Goal: Information Seeking & Learning: Learn about a topic

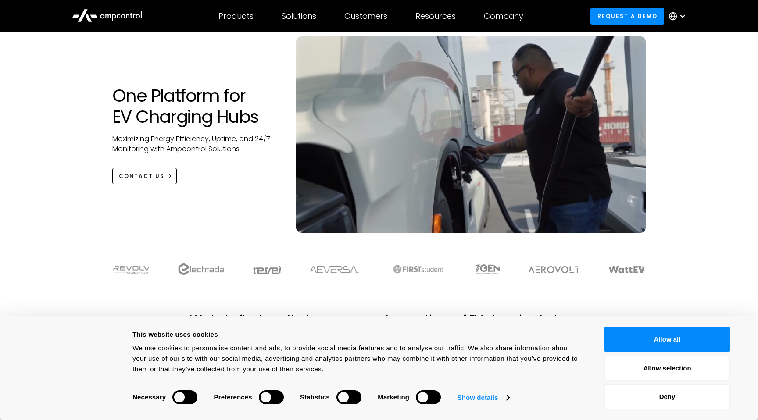
scroll to position [66, 0]
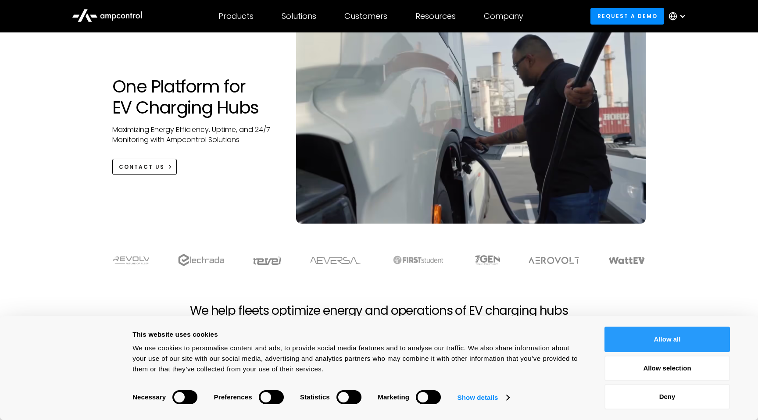
click at [692, 338] on button "Allow all" at bounding box center [667, 339] width 125 height 25
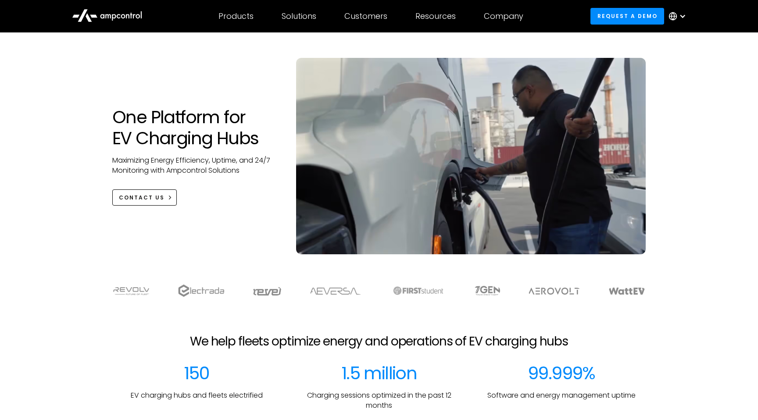
scroll to position [0, 0]
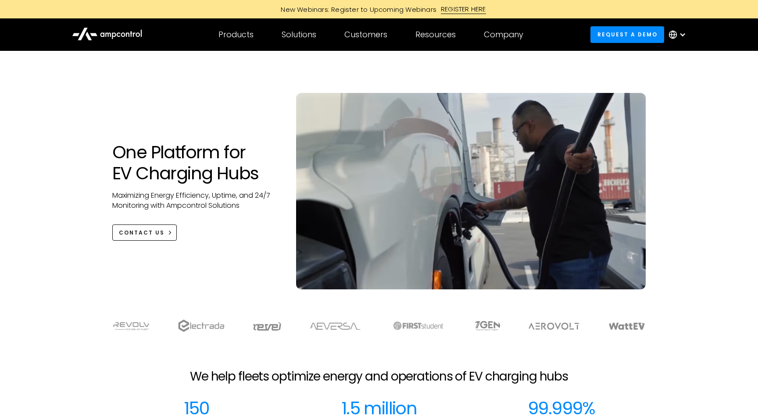
click at [471, 8] on div "REGISTER HERE" at bounding box center [463, 9] width 45 height 10
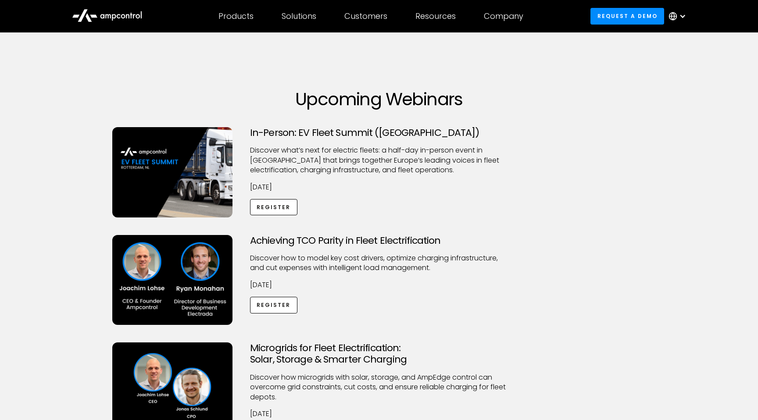
click at [167, 174] on img at bounding box center [172, 172] width 120 height 90
click at [317, 171] on p "​Discover what’s next for electric fleets: a half-day in-person event in Rotter…" at bounding box center [379, 160] width 258 height 29
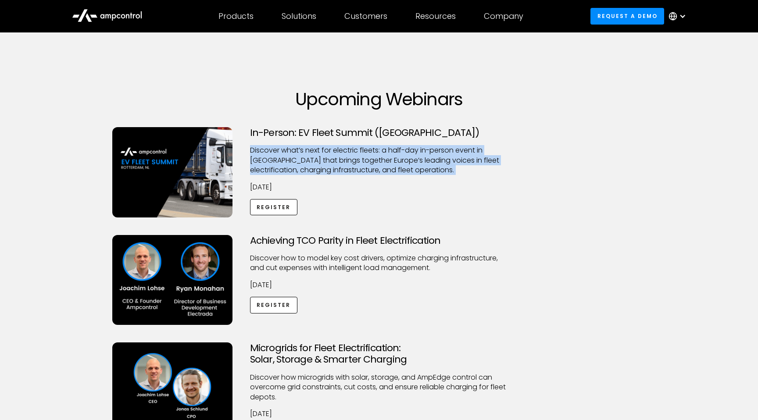
click at [317, 171] on p "​Discover what’s next for electric fleets: a half-day in-person event in Rotter…" at bounding box center [379, 160] width 258 height 29
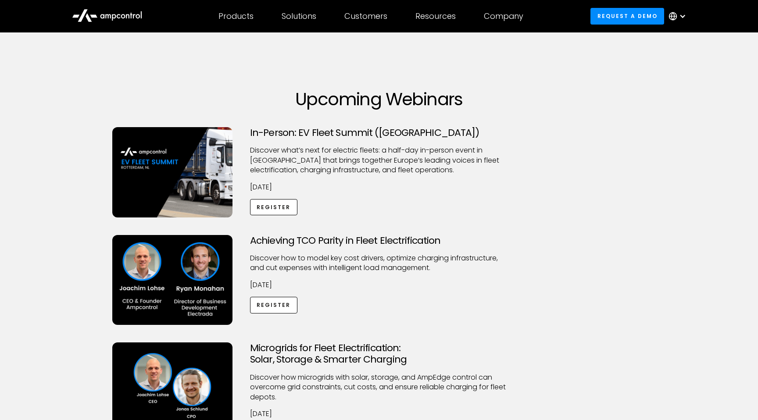
click at [333, 195] on div "In-Person: EV Fleet Summit (Rotterdam) ​Discover what’s next for electric fleet…" at bounding box center [379, 172] width 276 height 90
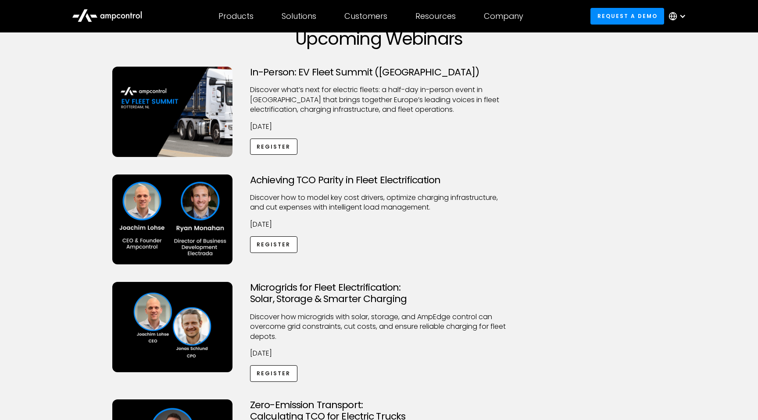
scroll to position [56, 0]
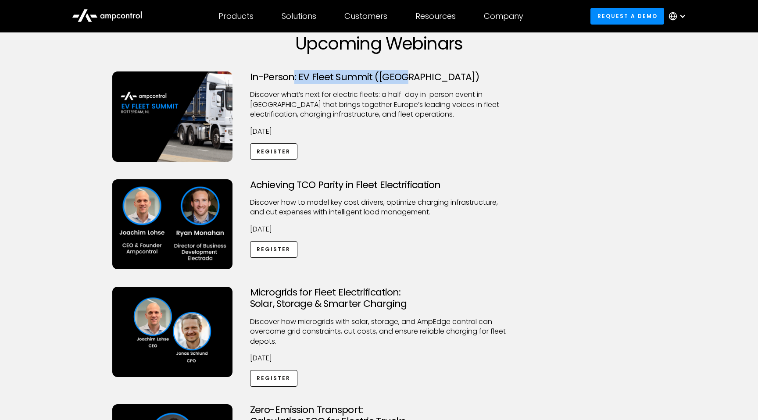
drag, startPoint x: 290, startPoint y: 76, endPoint x: 398, endPoint y: 81, distance: 108.0
click at [398, 81] on h3 "In-Person: EV Fleet Summit (Rotterdam)" at bounding box center [379, 77] width 258 height 11
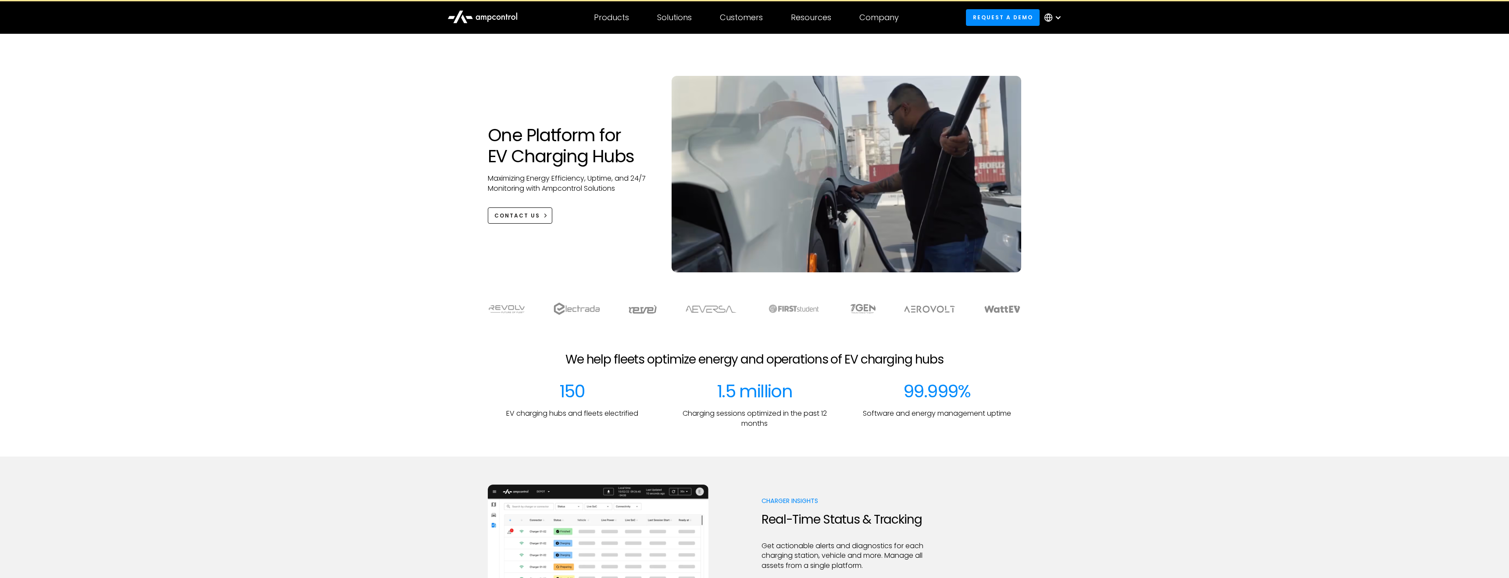
scroll to position [18, 0]
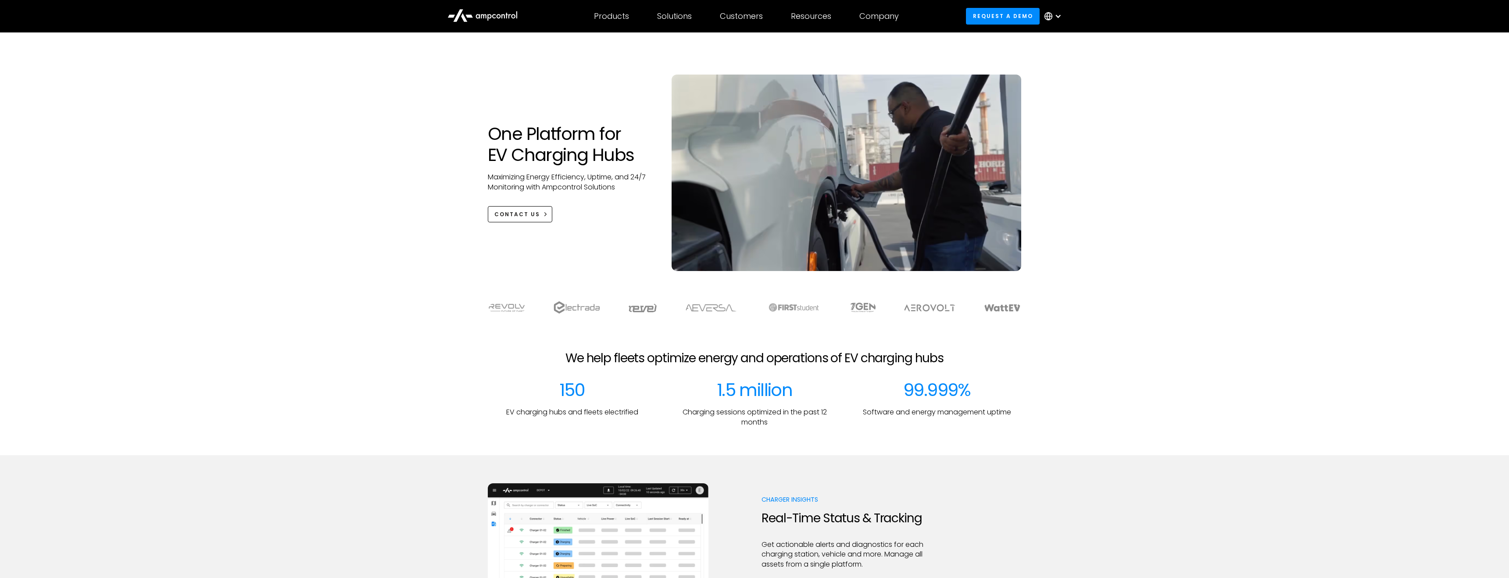
drag, startPoint x: 676, startPoint y: 317, endPoint x: 574, endPoint y: 300, distance: 103.2
click at [574, 300] on section at bounding box center [754, 307] width 1509 height 30
drag, startPoint x: 679, startPoint y: 309, endPoint x: 582, endPoint y: 318, distance: 96.9
click at [582, 318] on div at bounding box center [755, 316] width 632 height 30
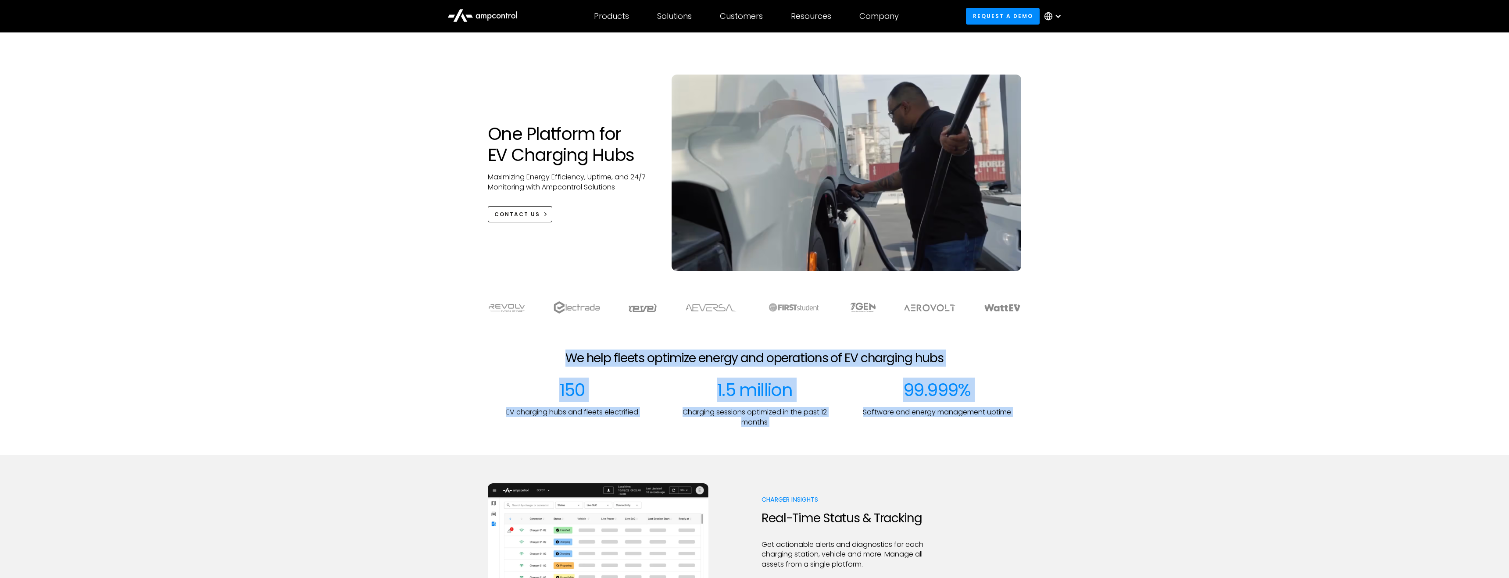
drag, startPoint x: 563, startPoint y: 350, endPoint x: 1020, endPoint y: 487, distance: 477.7
click at [1020, 487] on div "Charger Insights Real-Time Status & Tracking Get actionable alerts and diagnost…" at bounding box center [755, 551] width 534 height 135
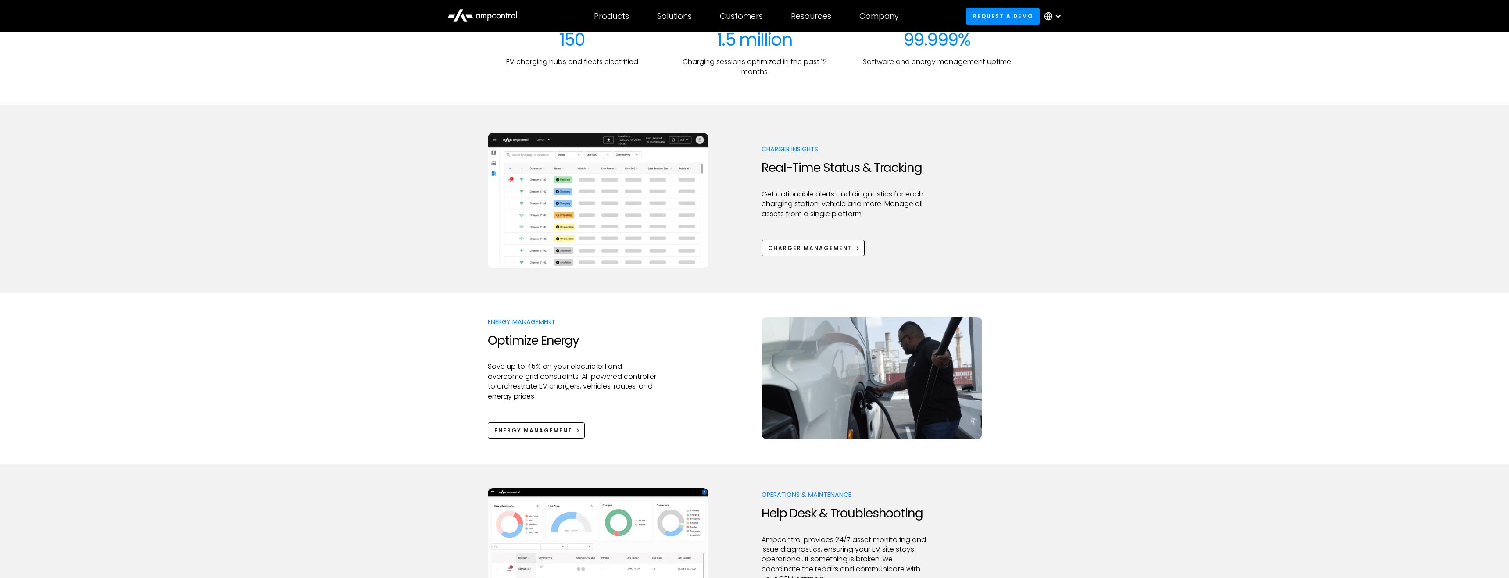
scroll to position [432, 0]
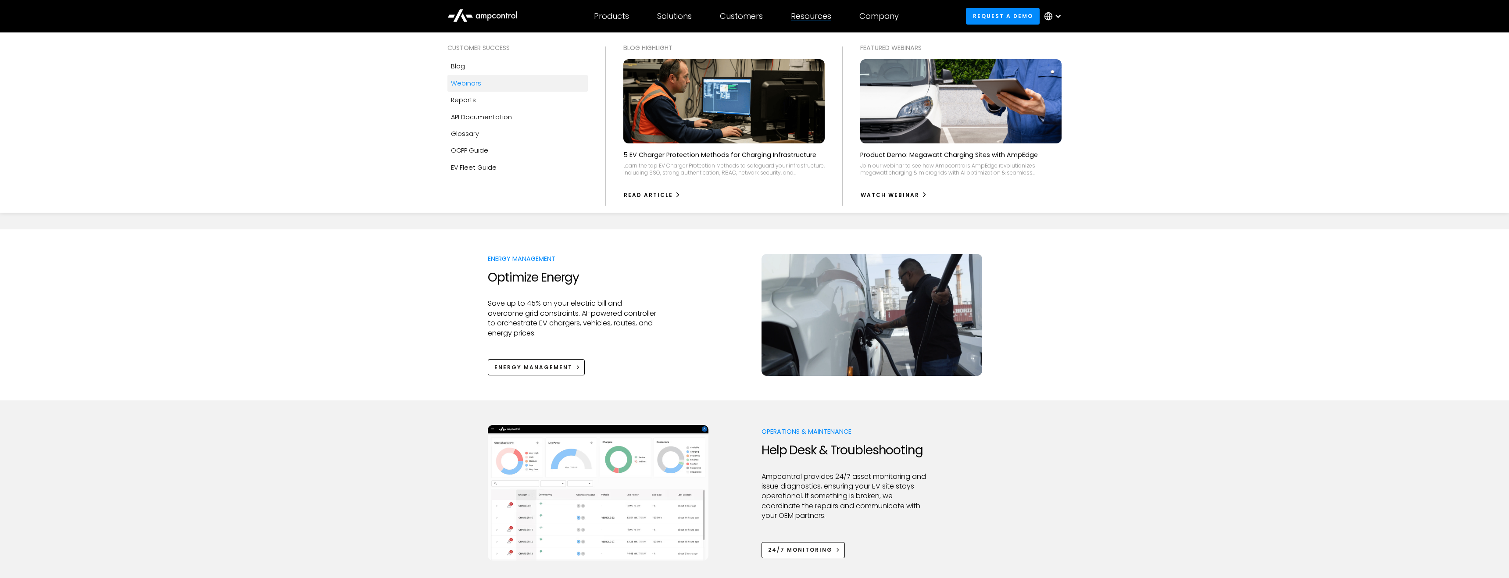
click at [468, 82] on div "Webinars" at bounding box center [466, 84] width 30 height 10
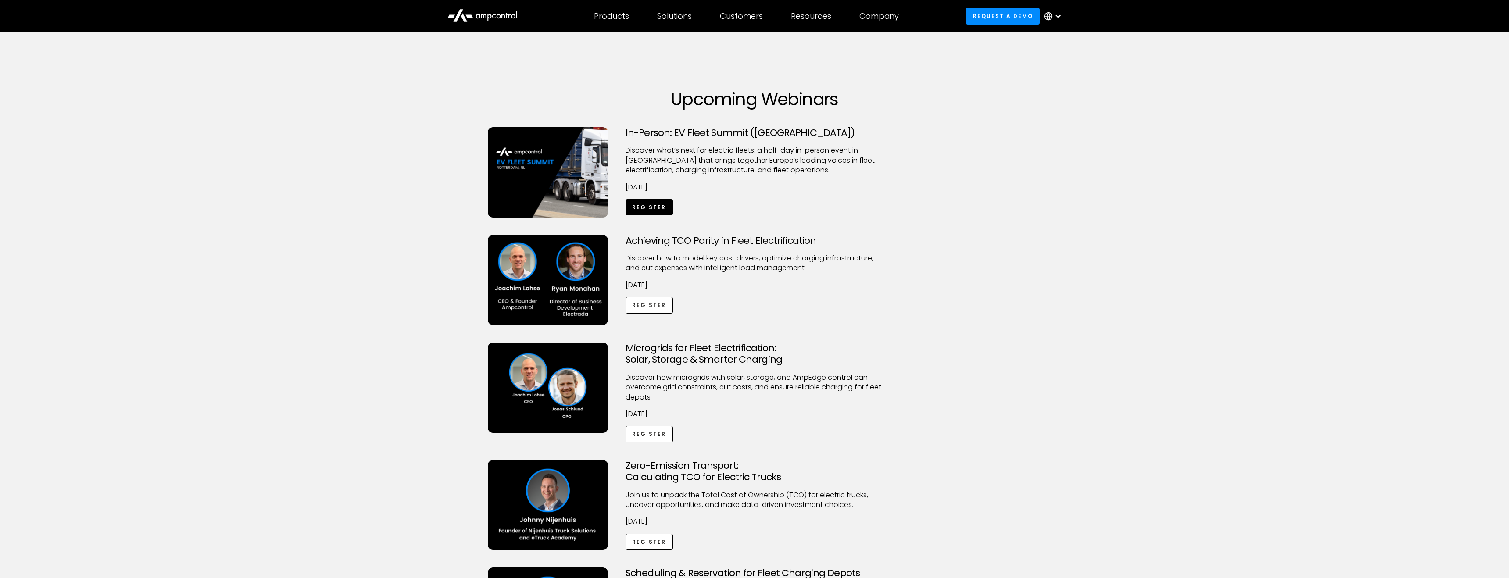
click at [651, 207] on link "Register" at bounding box center [649, 207] width 47 height 16
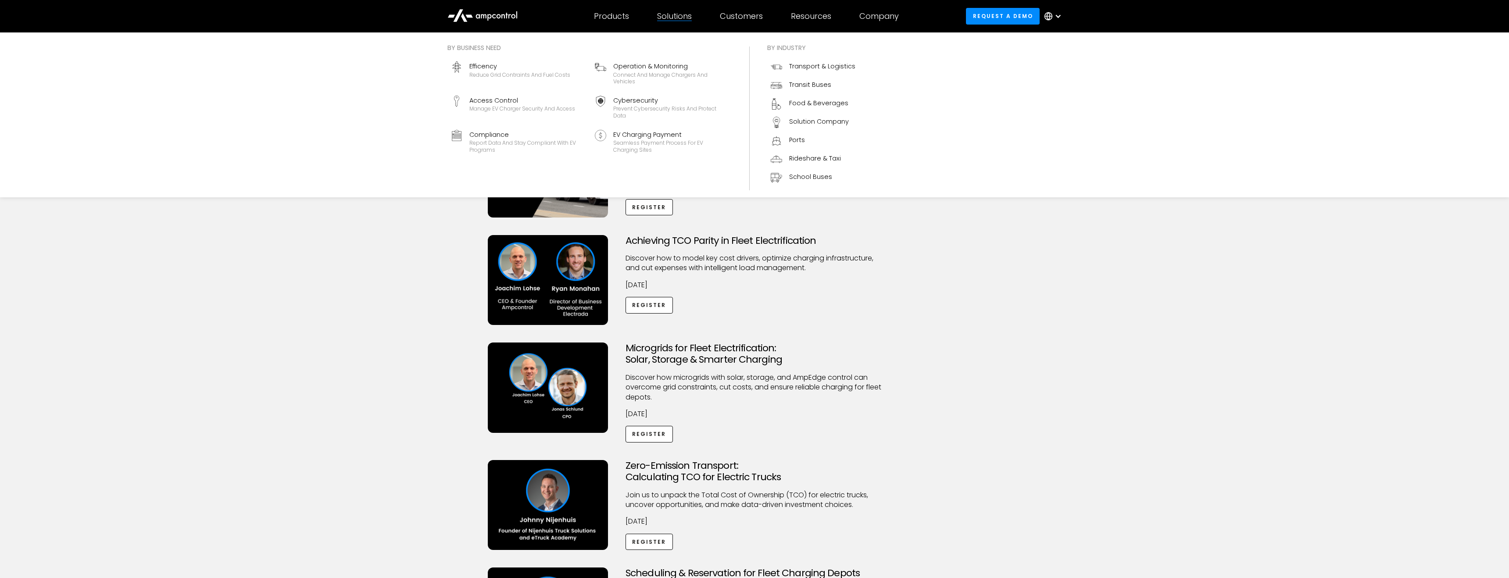
click at [677, 18] on div "Solutions" at bounding box center [674, 16] width 35 height 10
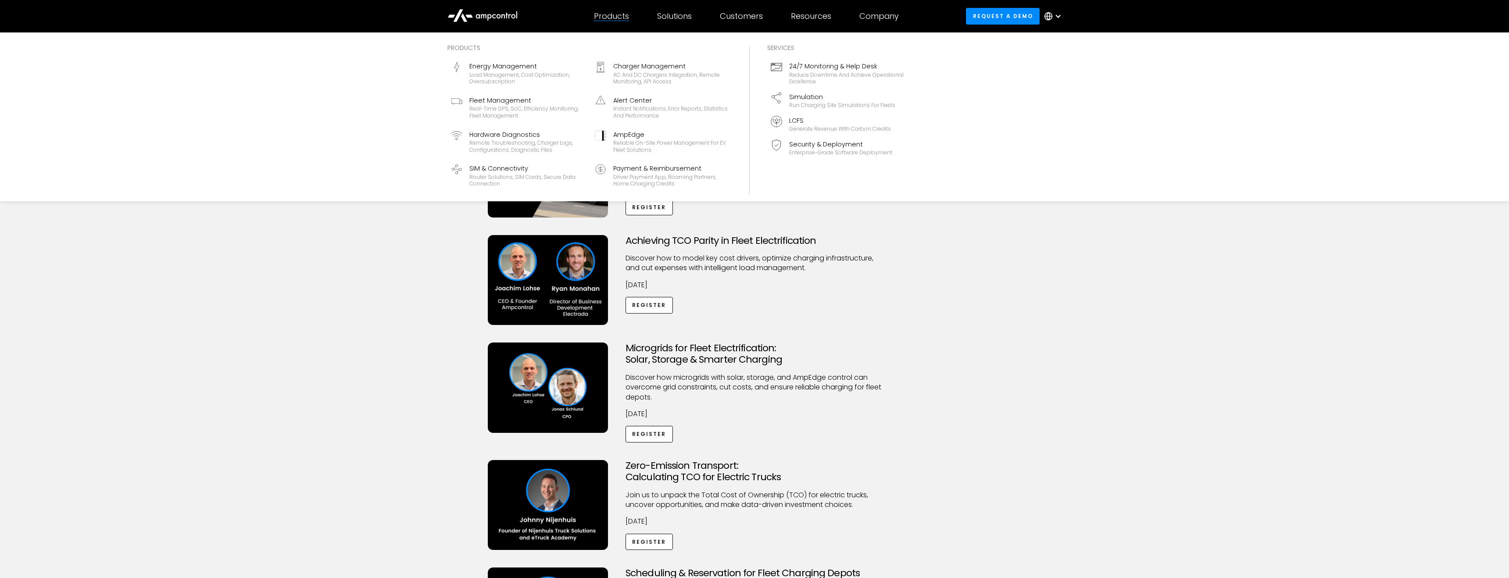
click at [604, 18] on div "Products" at bounding box center [611, 16] width 35 height 10
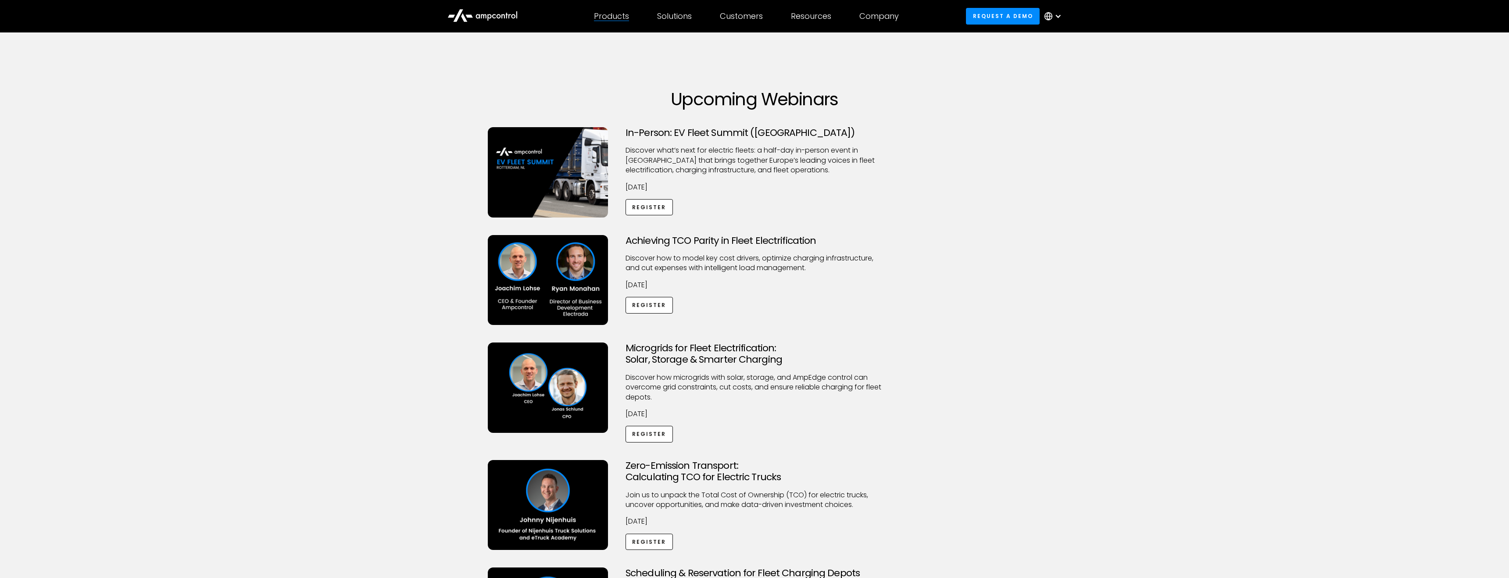
click at [604, 18] on div "Products" at bounding box center [611, 16] width 35 height 10
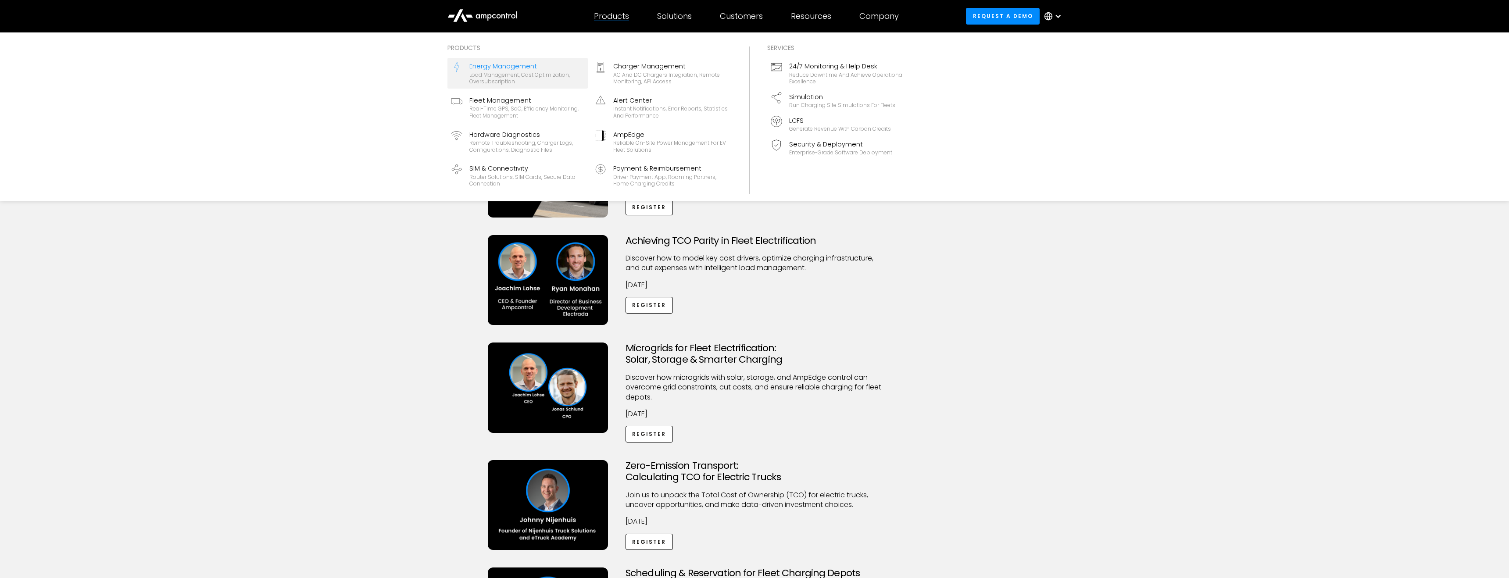
click at [549, 82] on div "Load management, cost optimization, oversubscription" at bounding box center [526, 79] width 115 height 14
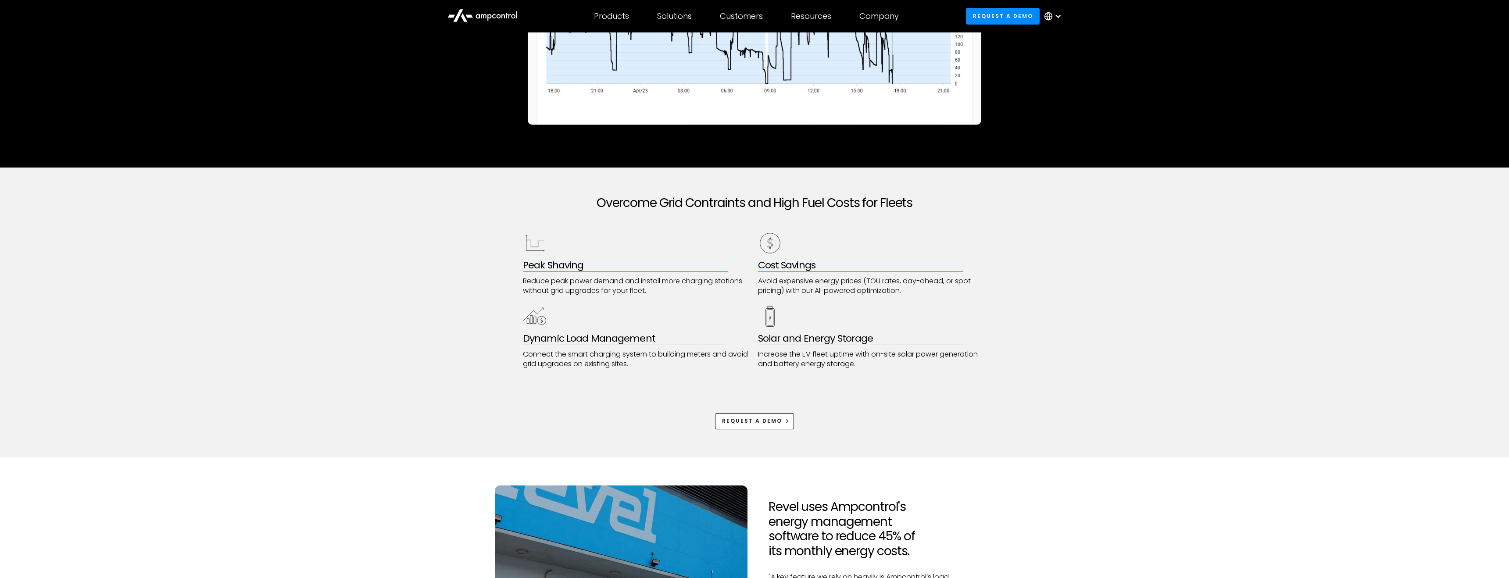
scroll to position [398, 0]
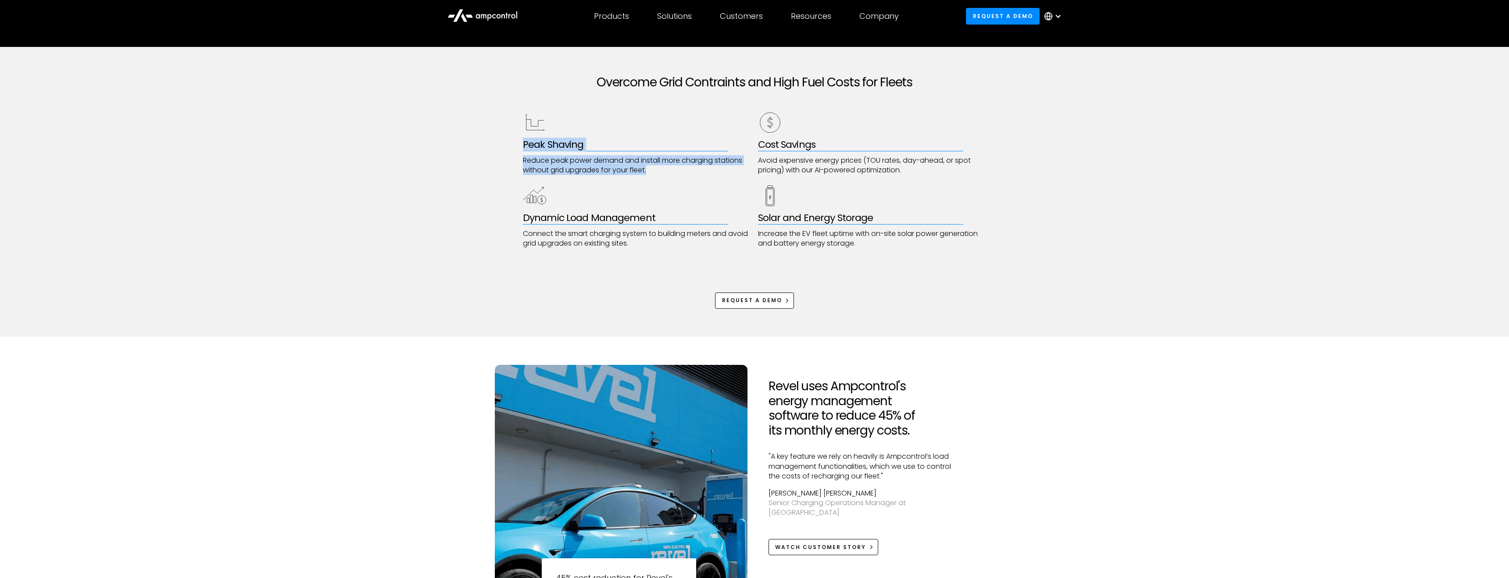
drag, startPoint x: 520, startPoint y: 148, endPoint x: 667, endPoint y: 176, distance: 149.6
click at [667, 176] on div "Overcome Grid Contraints and High Fuel Costs for Fleets Peak Shaving Reduce pea…" at bounding box center [754, 192] width 1509 height 290
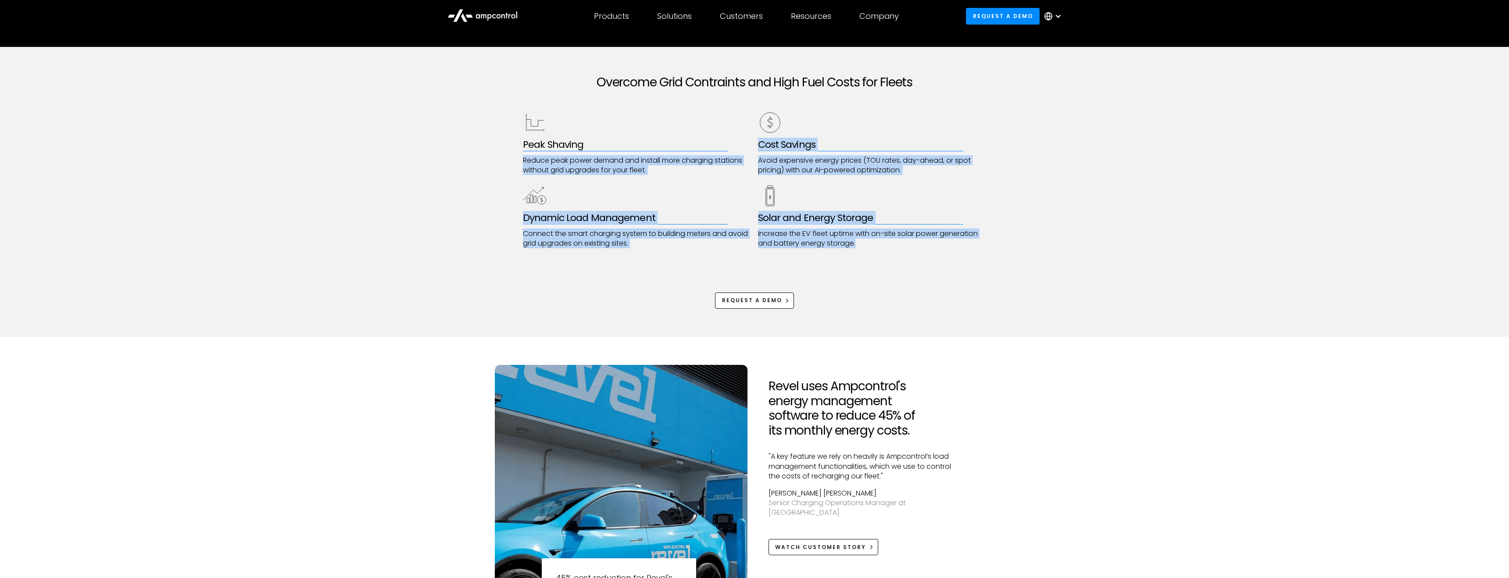
drag, startPoint x: 753, startPoint y: 144, endPoint x: 936, endPoint y: 240, distance: 206.7
click at [936, 240] on div "Peak Shaving Reduce peak power demand and install more charging stations withou…" at bounding box center [754, 180] width 463 height 138
click at [936, 240] on p "Increase the EV fleet uptime with on-site solar power generation and battery en…" at bounding box center [872, 239] width 229 height 20
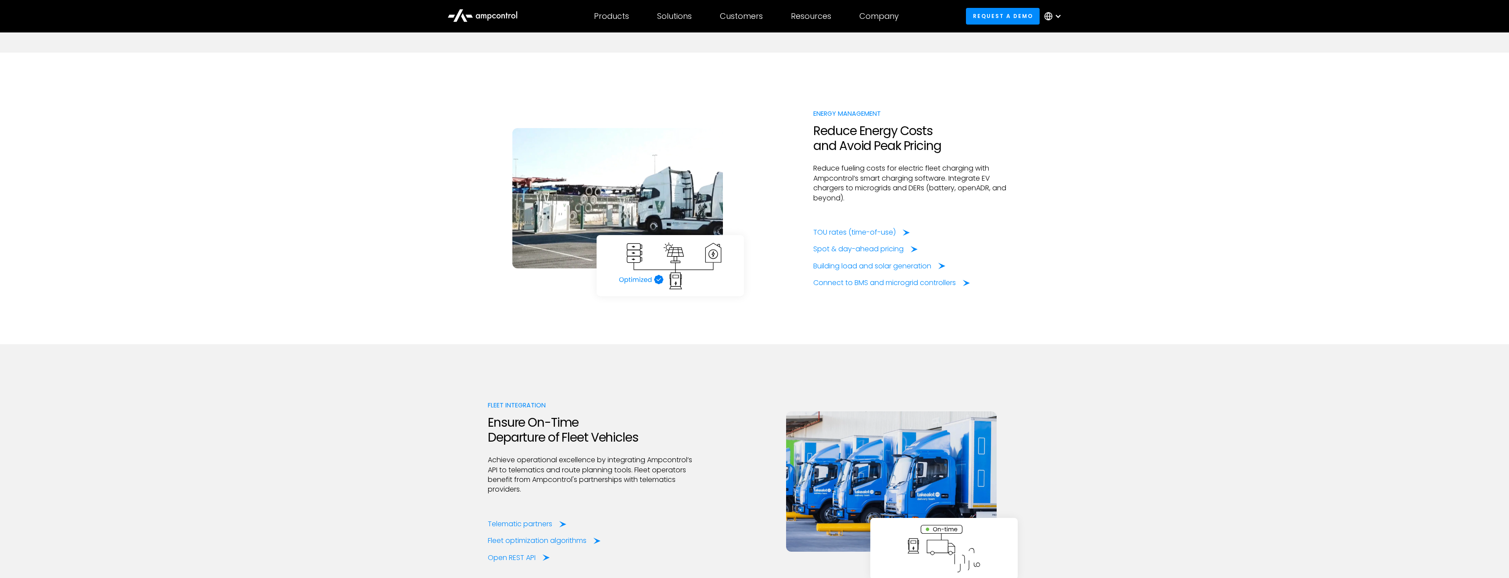
scroll to position [1493, 0]
drag, startPoint x: 807, startPoint y: 133, endPoint x: 901, endPoint y: 158, distance: 96.7
click at [901, 158] on div "Energy Management Reduce Energy Costs and Avoid Peak Pricing Reduce fueling cos…" at bounding box center [755, 199] width 534 height 179
click at [905, 163] on div at bounding box center [917, 159] width 208 height 11
drag, startPoint x: 863, startPoint y: 165, endPoint x: 907, endPoint y: 210, distance: 62.4
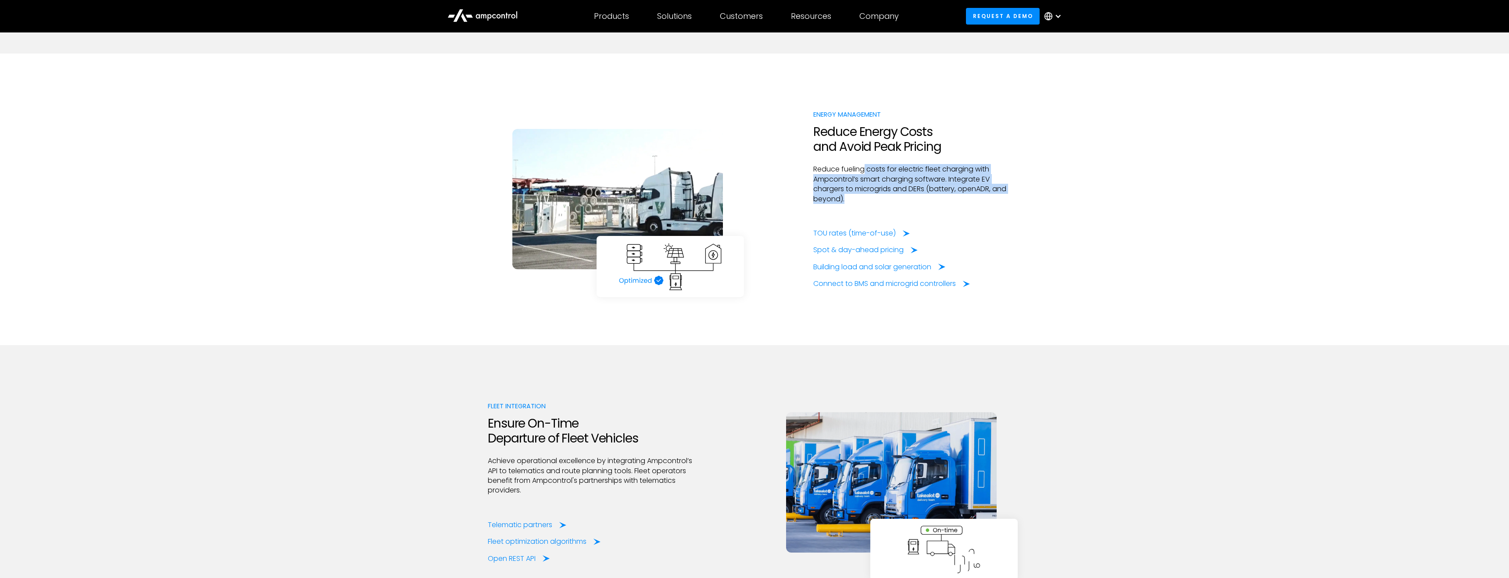
click at [907, 210] on div "Energy Management Reduce Energy Costs and Avoid Peak Pricing Reduce fueling cos…" at bounding box center [917, 199] width 208 height 179
click at [907, 210] on div at bounding box center [917, 216] width 208 height 25
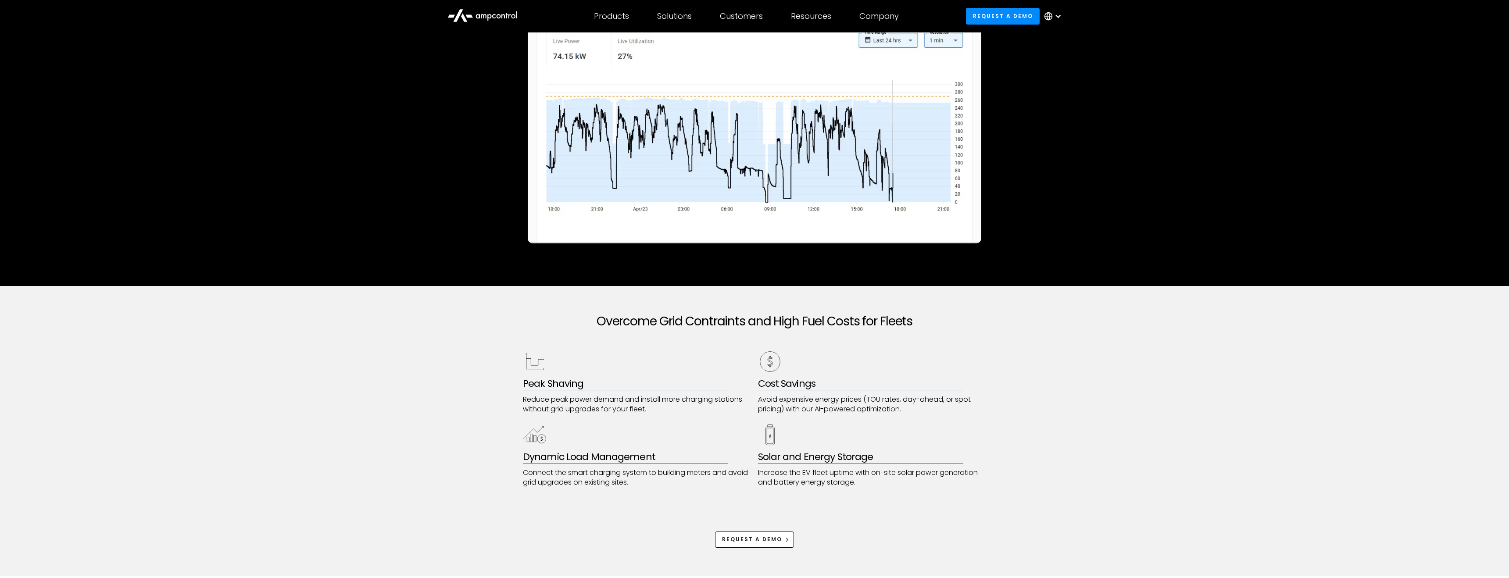
scroll to position [0, 0]
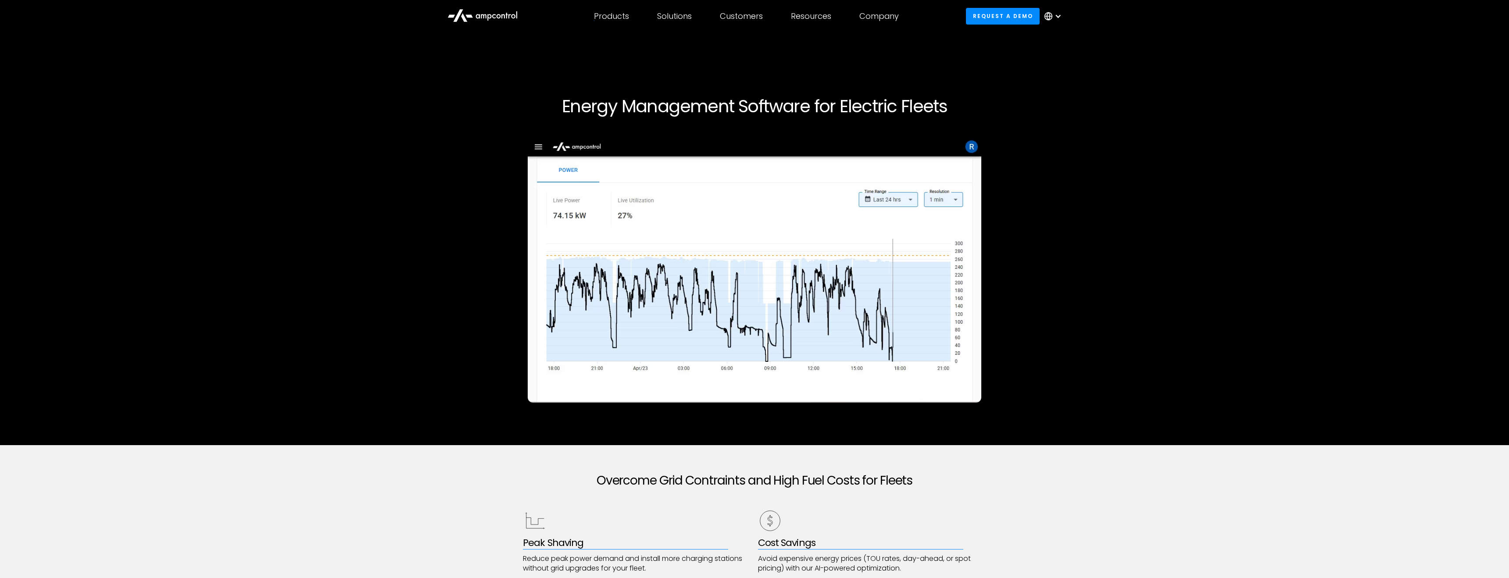
click at [498, 17] on icon at bounding box center [483, 14] width 70 height 21
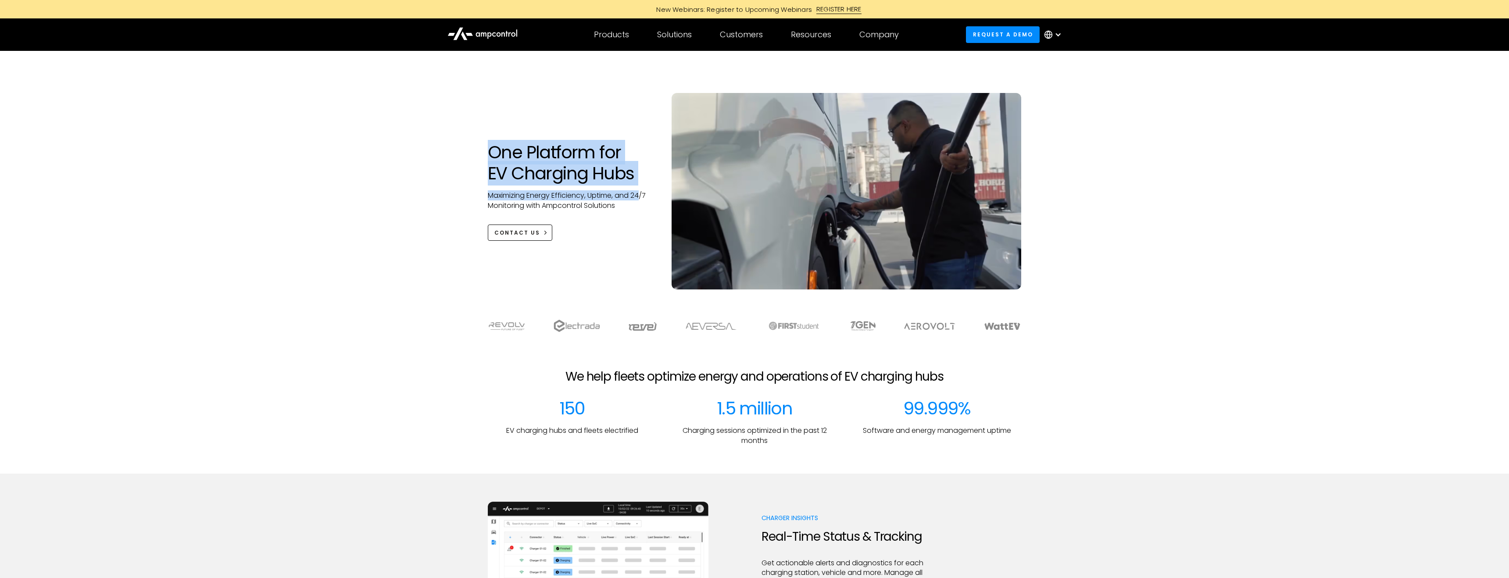
drag, startPoint x: 463, startPoint y: 149, endPoint x: 643, endPoint y: 199, distance: 186.2
click at [643, 199] on div "One Platform for EV Charging Hubs Maximizing Energy Efficiency, Uptime, and 24/…" at bounding box center [754, 179] width 1509 height 256
click at [641, 209] on p "Maximizing Energy Efficiency, Uptime, and 24/7 Monitoring with Ampcontrol Solut…" at bounding box center [571, 201] width 166 height 20
drag, startPoint x: 641, startPoint y: 209, endPoint x: 487, endPoint y: 199, distance: 154.4
click at [487, 199] on div "One Platform for EV Charging Hubs Maximizing Energy Efficiency, Uptime, and 24/…" at bounding box center [571, 191] width 184 height 99
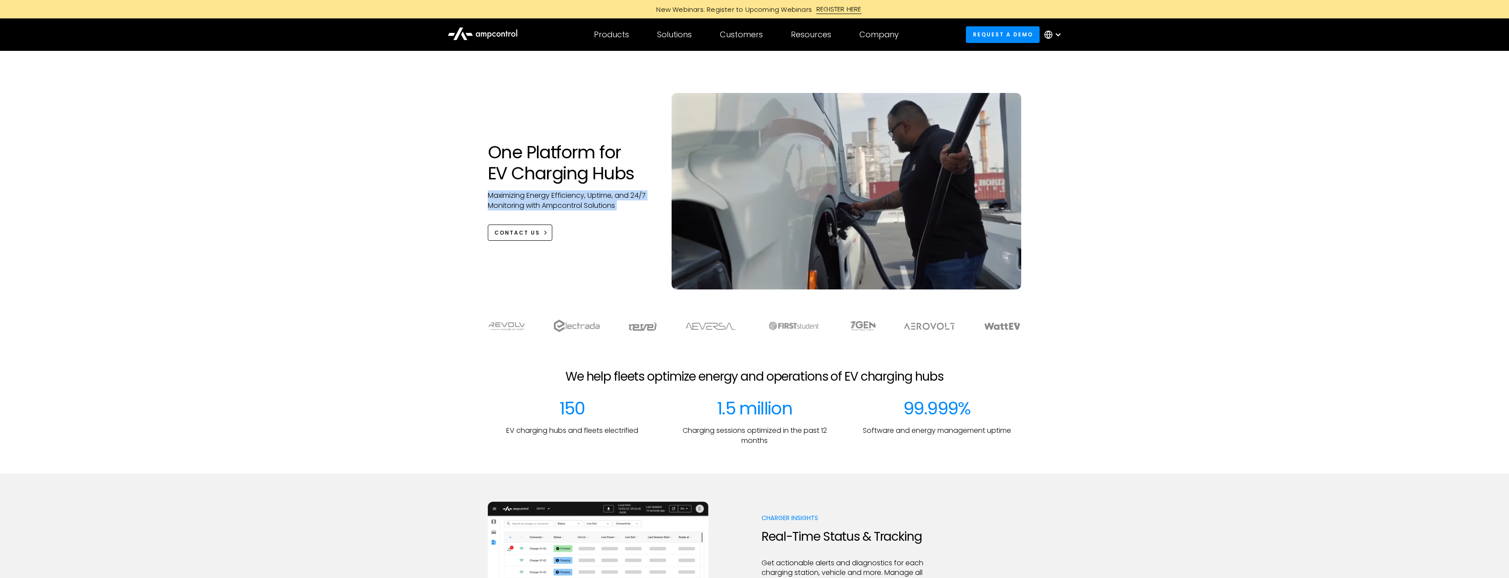
click at [487, 199] on div "One Platform for EV Charging Hubs Maximizing Energy Efficiency, Uptime, and 24/…" at bounding box center [571, 191] width 184 height 99
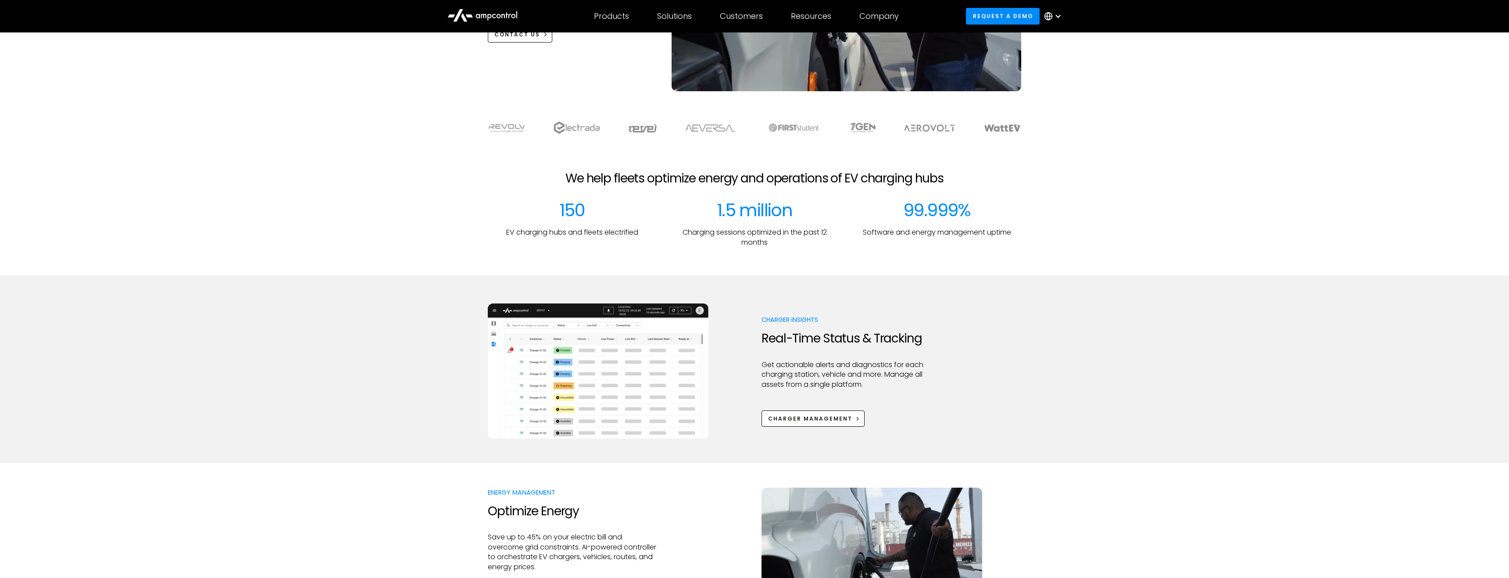
scroll to position [199, 0]
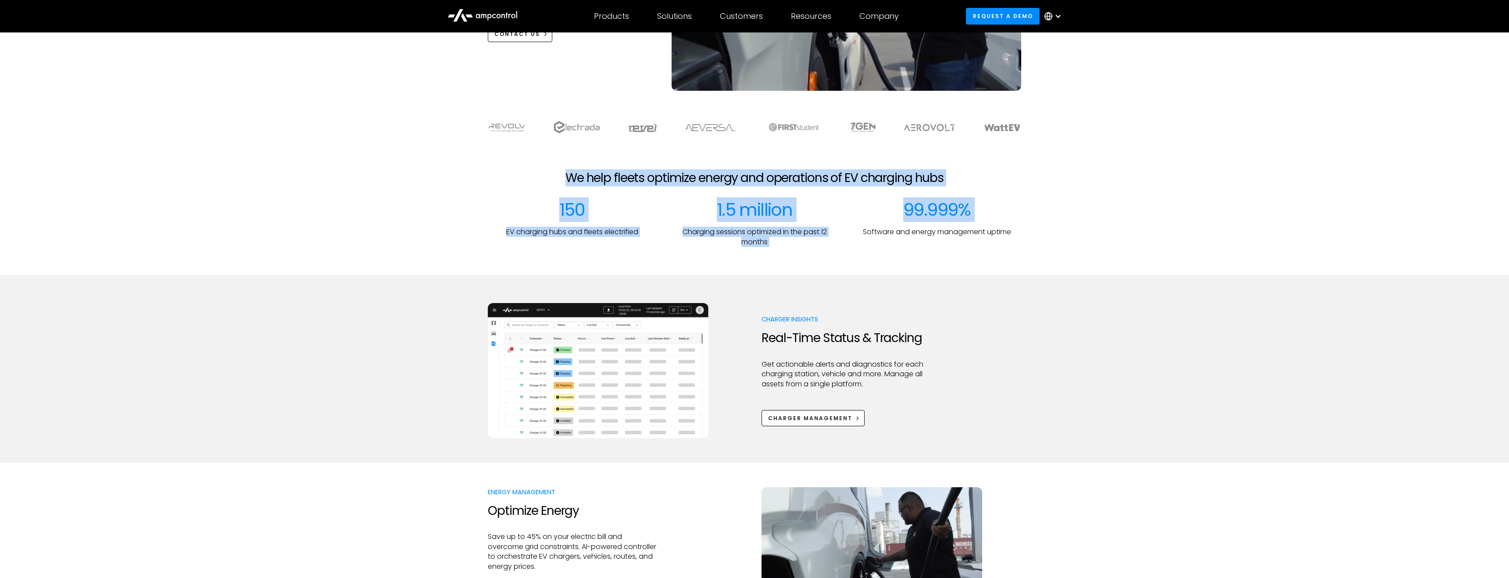
drag, startPoint x: 570, startPoint y: 183, endPoint x: 855, endPoint y: 203, distance: 285.0
click at [855, 203] on div "We help fleets optimize energy and operations of EV charging hubs 150 EV chargi…" at bounding box center [754, 209] width 1509 height 76
click at [841, 244] on div "150 EV charging hubs and fleets electrified 1.5 million Charging sessions optim…" at bounding box center [755, 223] width 534 height 48
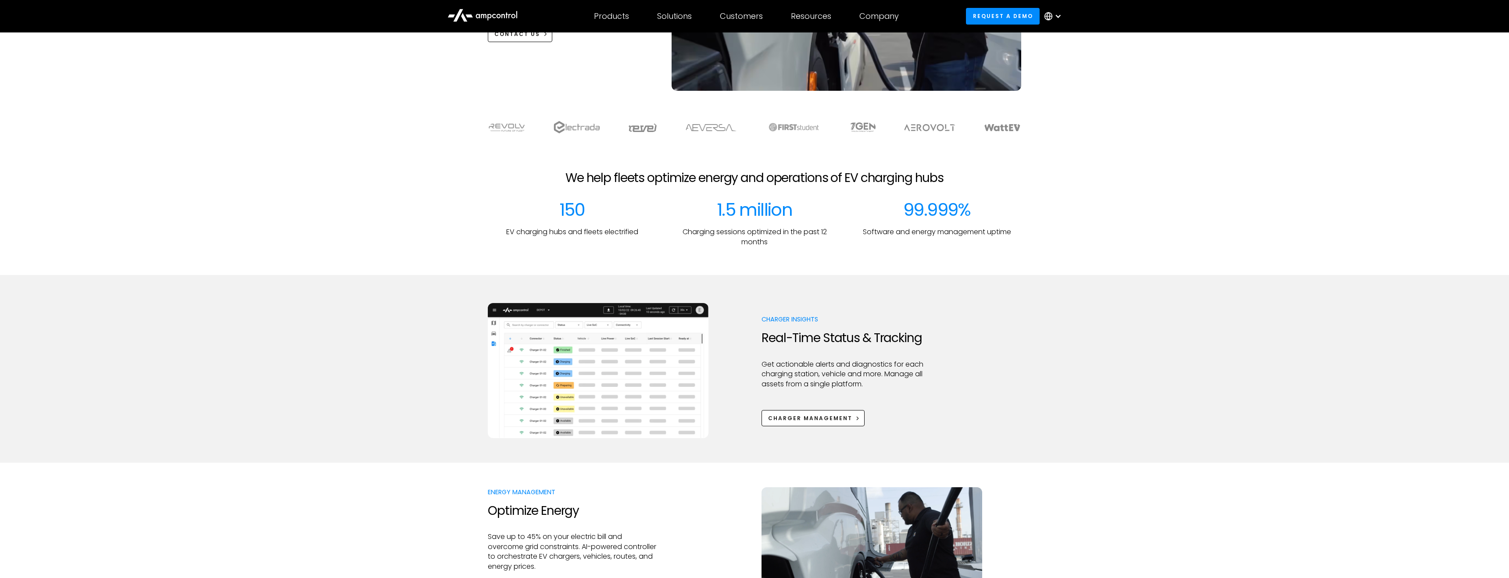
click at [841, 244] on div "150 EV charging hubs and fleets electrified 1.5 million Charging sessions optim…" at bounding box center [755, 223] width 534 height 48
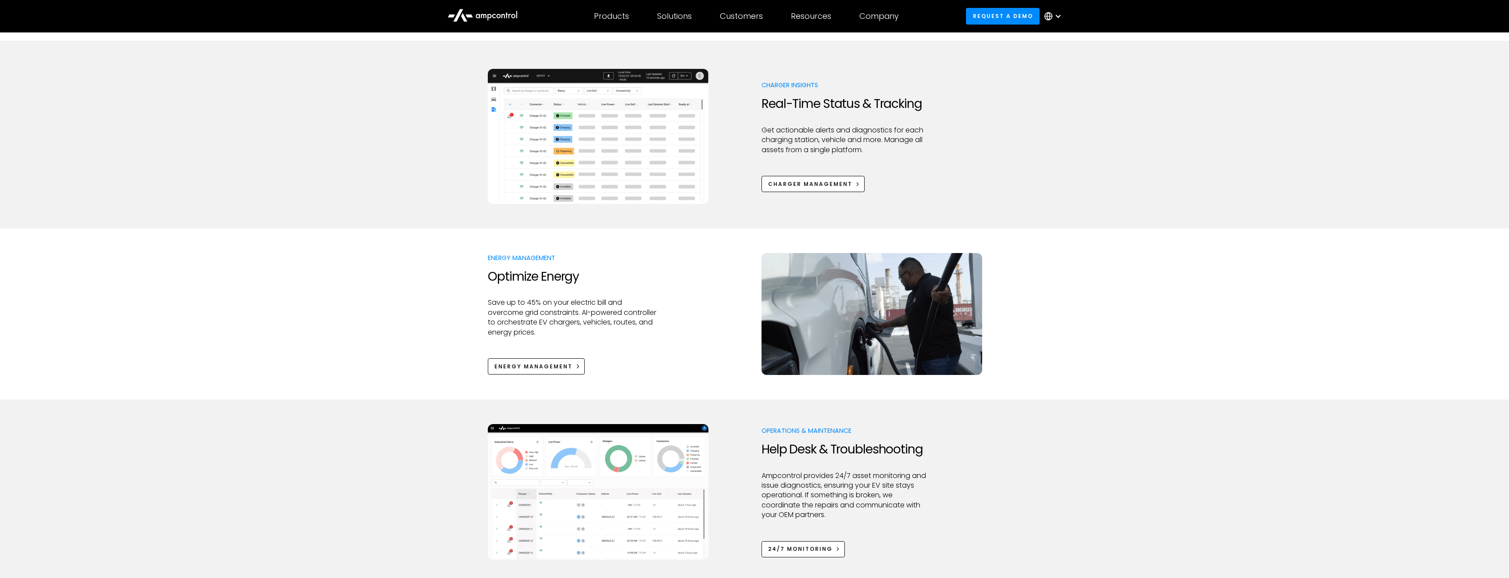
scroll to position [449, 0]
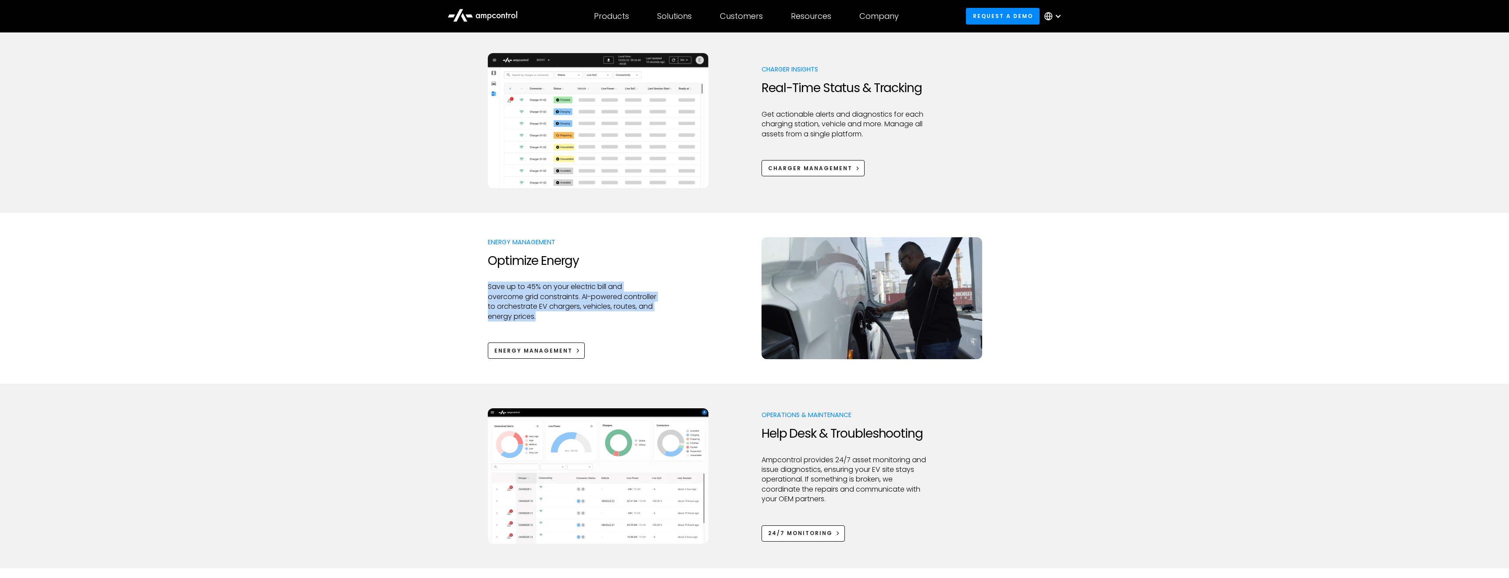
drag, startPoint x: 686, startPoint y: 270, endPoint x: 684, endPoint y: 320, distance: 50.1
click at [684, 320] on div "Energy Management Optimize Energy Save up to 45% on your electric bill and over…" at bounding box center [755, 298] width 534 height 122
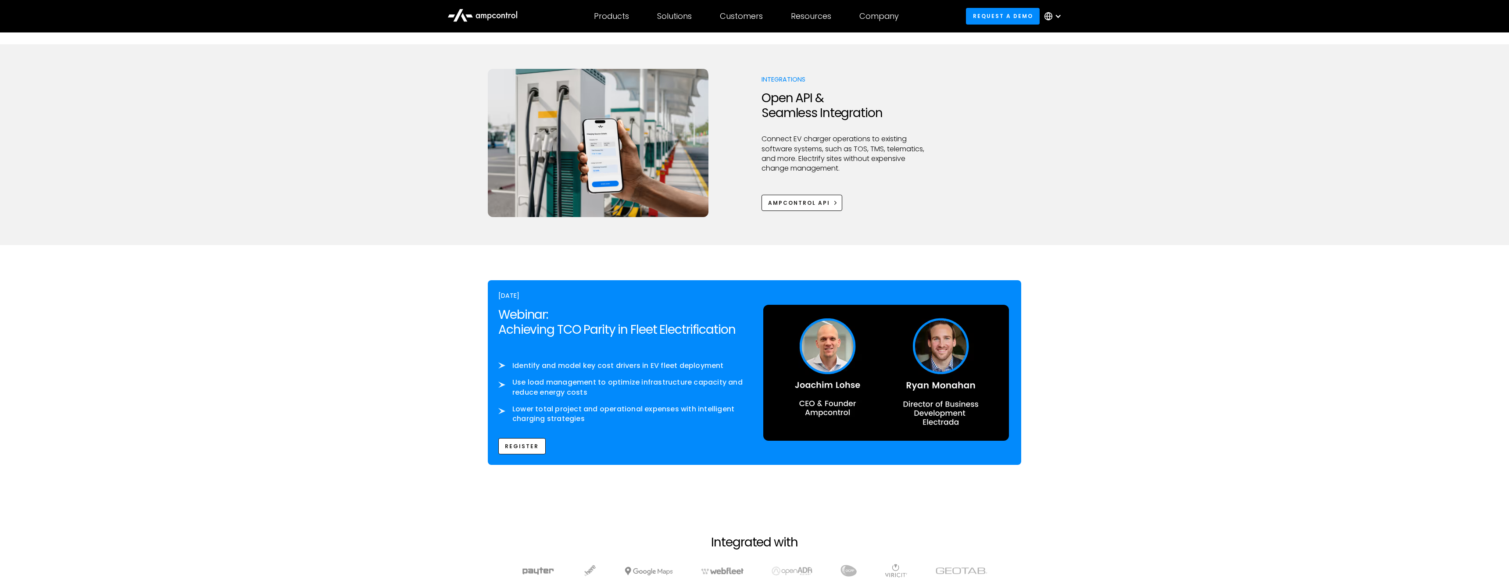
scroll to position [1170, 0]
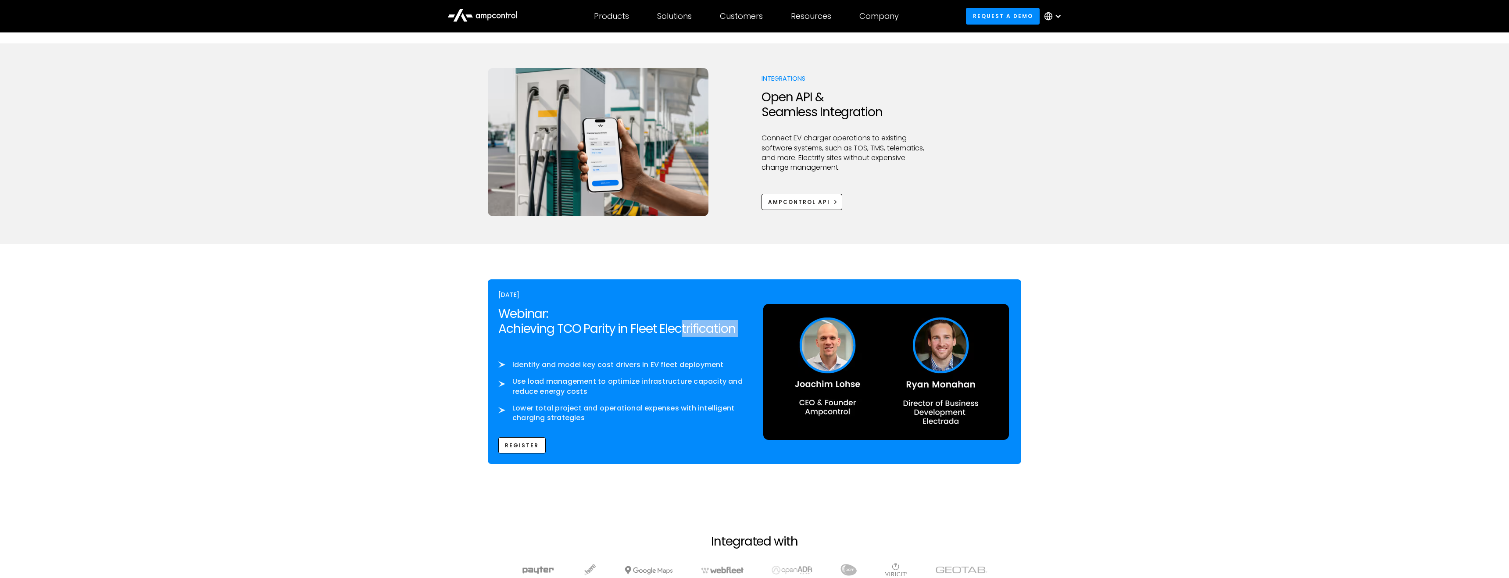
drag, startPoint x: 684, startPoint y: 320, endPoint x: 683, endPoint y: 342, distance: 21.5
click at [683, 342] on div "OCTOBER 8th Webinar: Achieving TCO Parity in Fleet Electrification ‍ Identify a…" at bounding box center [622, 372] width 265 height 164
click at [677, 357] on p "‍" at bounding box center [621, 355] width 247 height 10
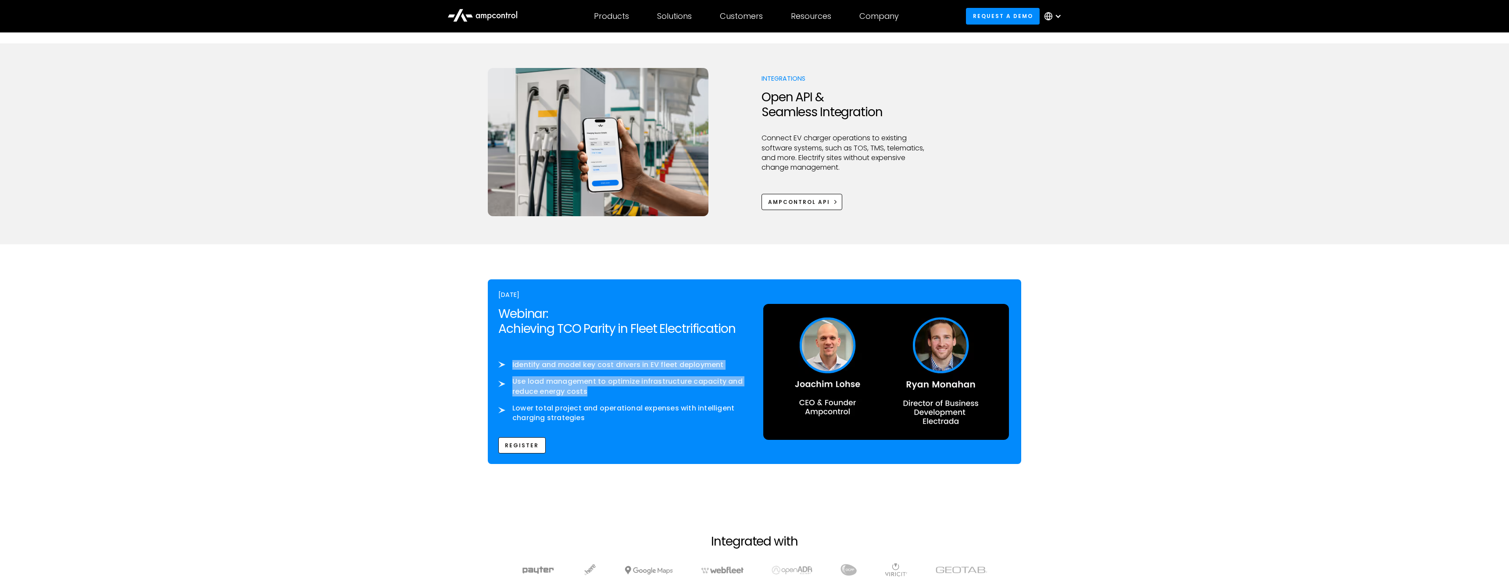
drag, startPoint x: 677, startPoint y: 357, endPoint x: 676, endPoint y: 394, distance: 36.9
click at [676, 394] on div "‍ Identify and model key cost drivers in EV fleet deployment Use load managemen…" at bounding box center [621, 386] width 247 height 73
click at [671, 413] on li "Lower total project and operational expenses with intelligent charging strategi…" at bounding box center [621, 414] width 247 height 20
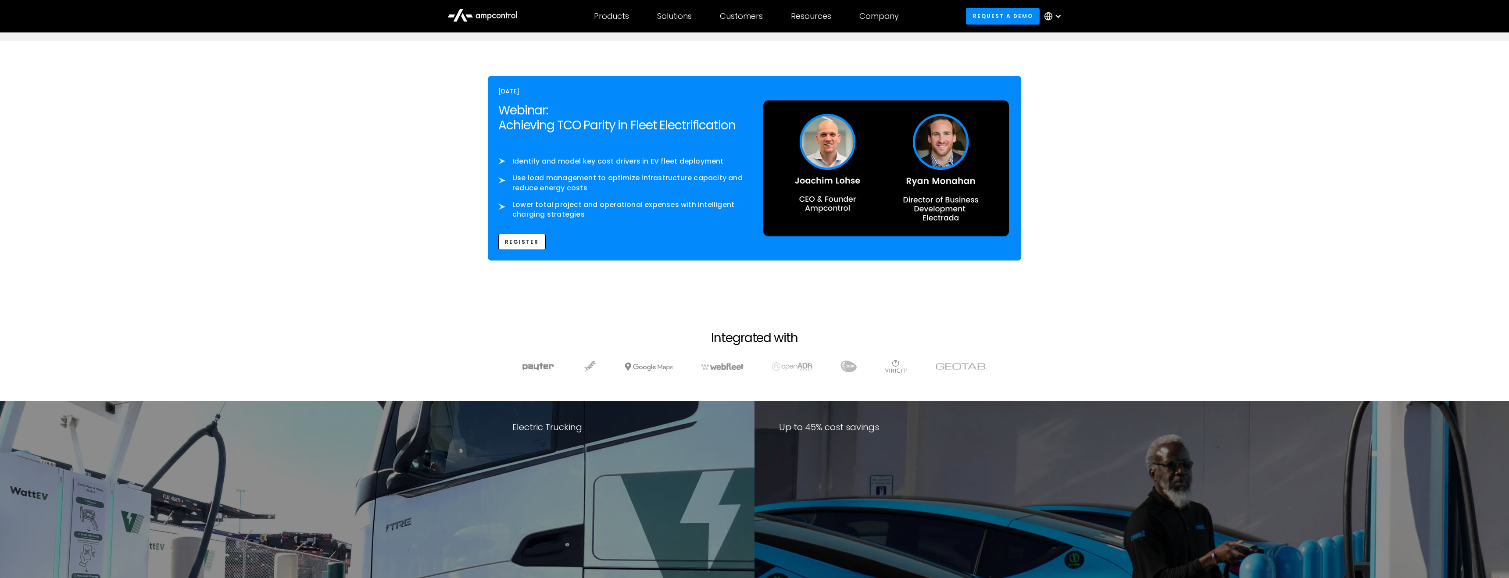
scroll to position [1390, 0]
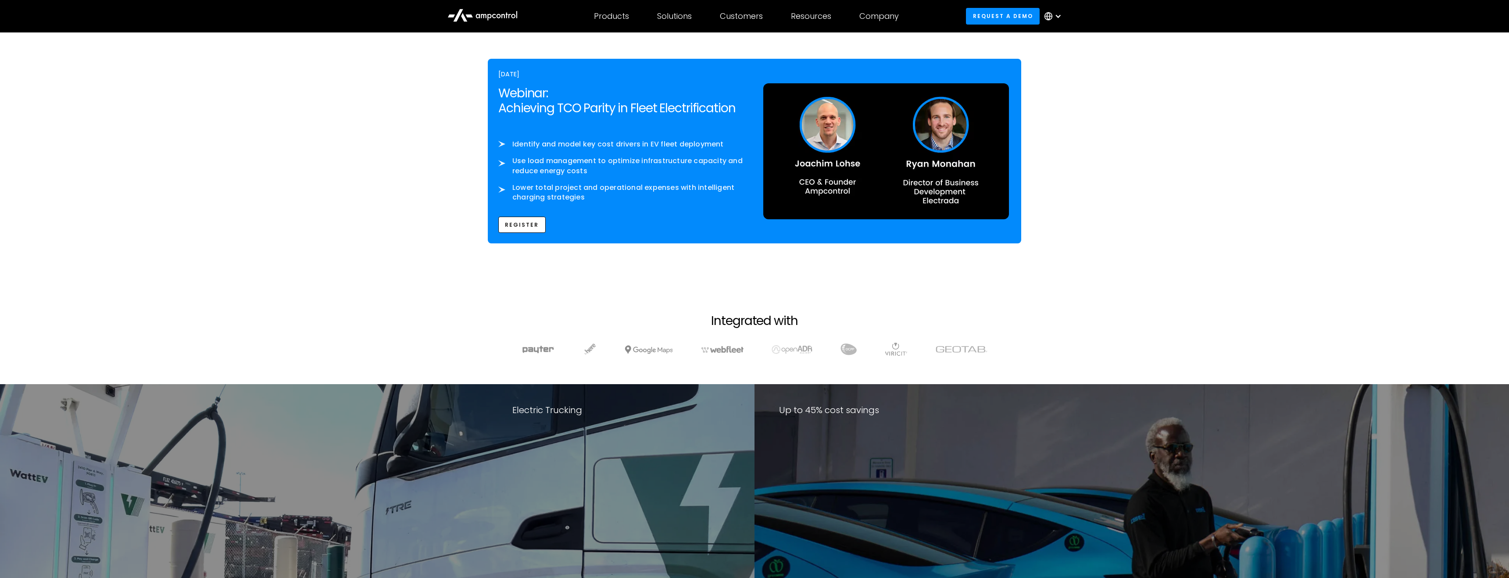
drag, startPoint x: 834, startPoint y: 342, endPoint x: 825, endPoint y: 340, distance: 8.9
click at [825, 340] on div "Integrated with" at bounding box center [755, 344] width 614 height 60
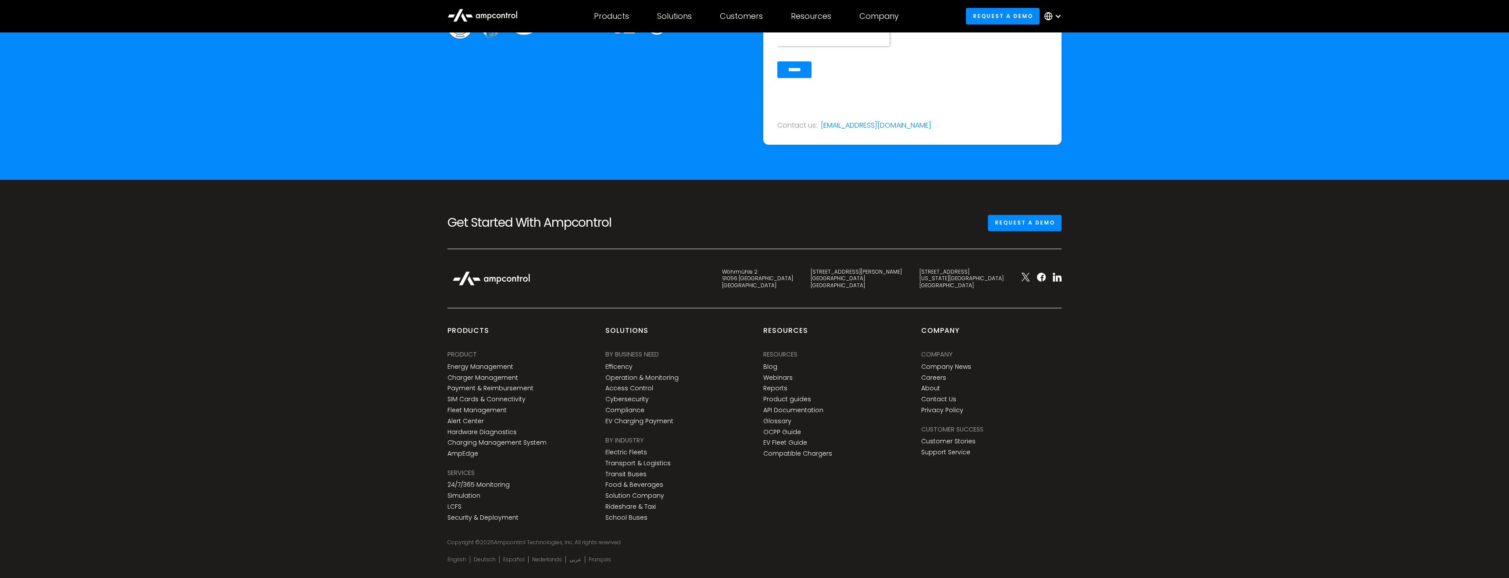
scroll to position [3218, 0]
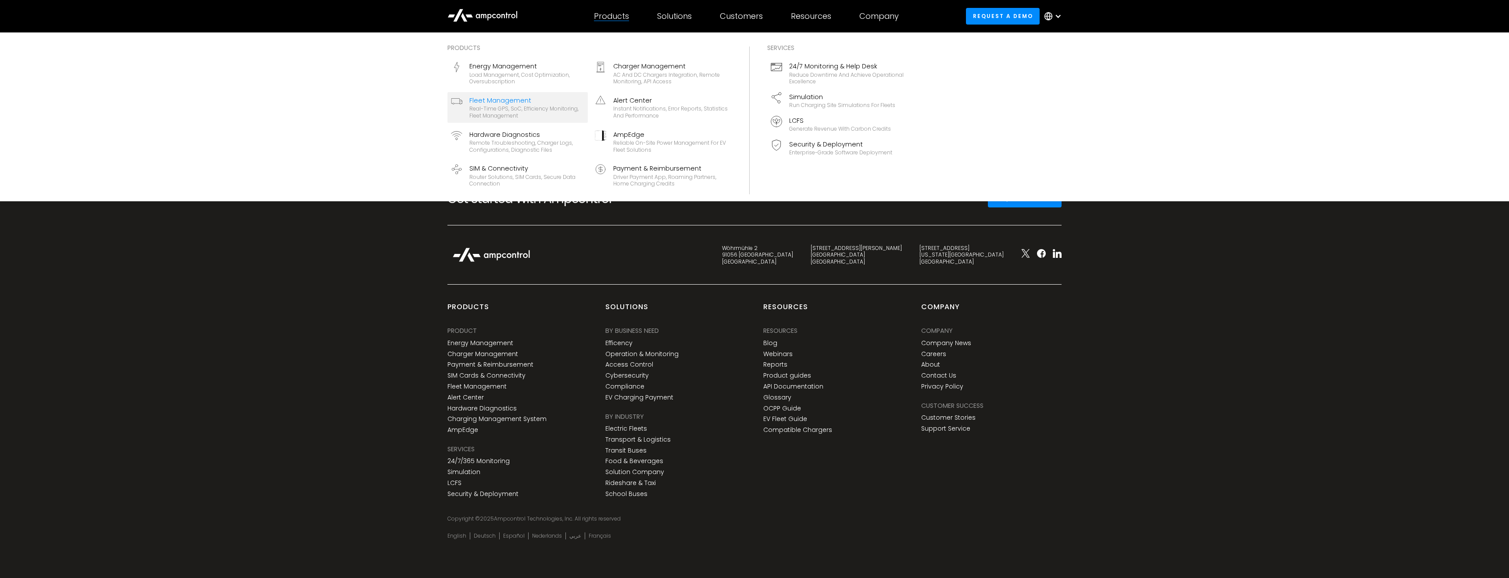
click at [546, 104] on div "Fleet Management" at bounding box center [526, 101] width 115 height 10
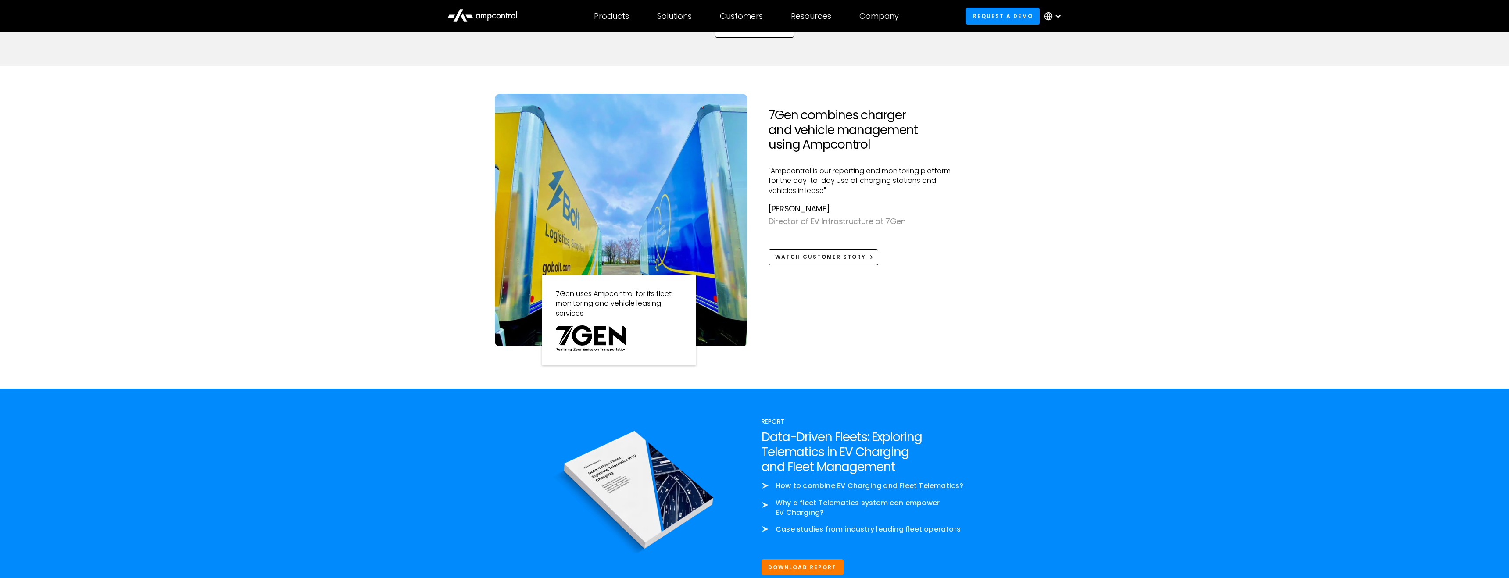
scroll to position [738, 0]
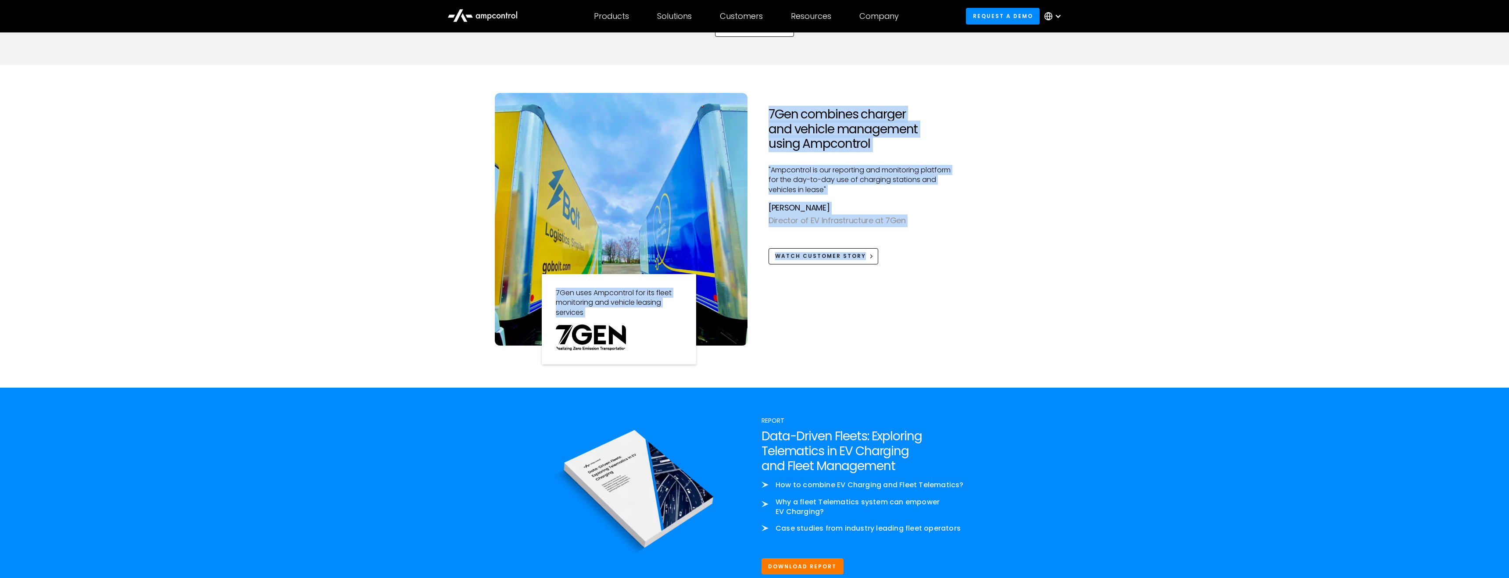
drag, startPoint x: 763, startPoint y: 121, endPoint x: 960, endPoint y: 290, distance: 259.8
click at [960, 290] on div "7Gen combines charger and vehicle management using Ampcontrol "Ampcontrol is ou…" at bounding box center [863, 219] width 202 height 253
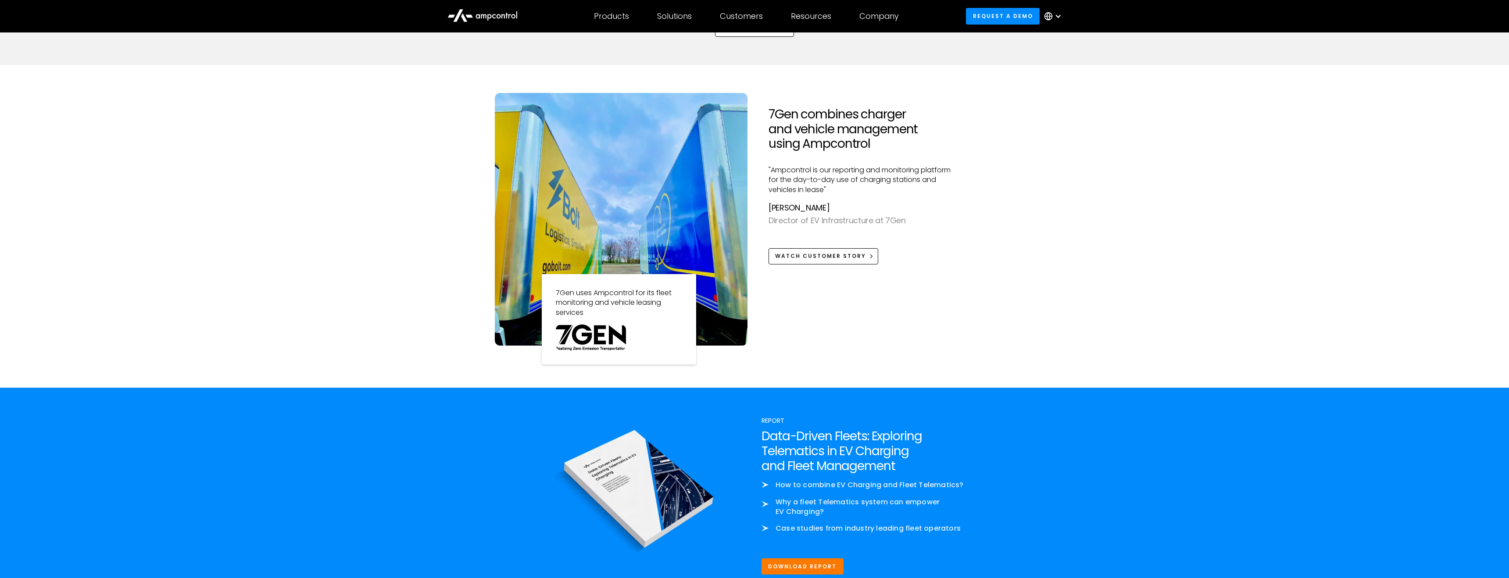
click at [948, 320] on div "7Gen combines charger and vehicle management using Ampcontrol "Ampcontrol is ou…" at bounding box center [863, 219] width 188 height 253
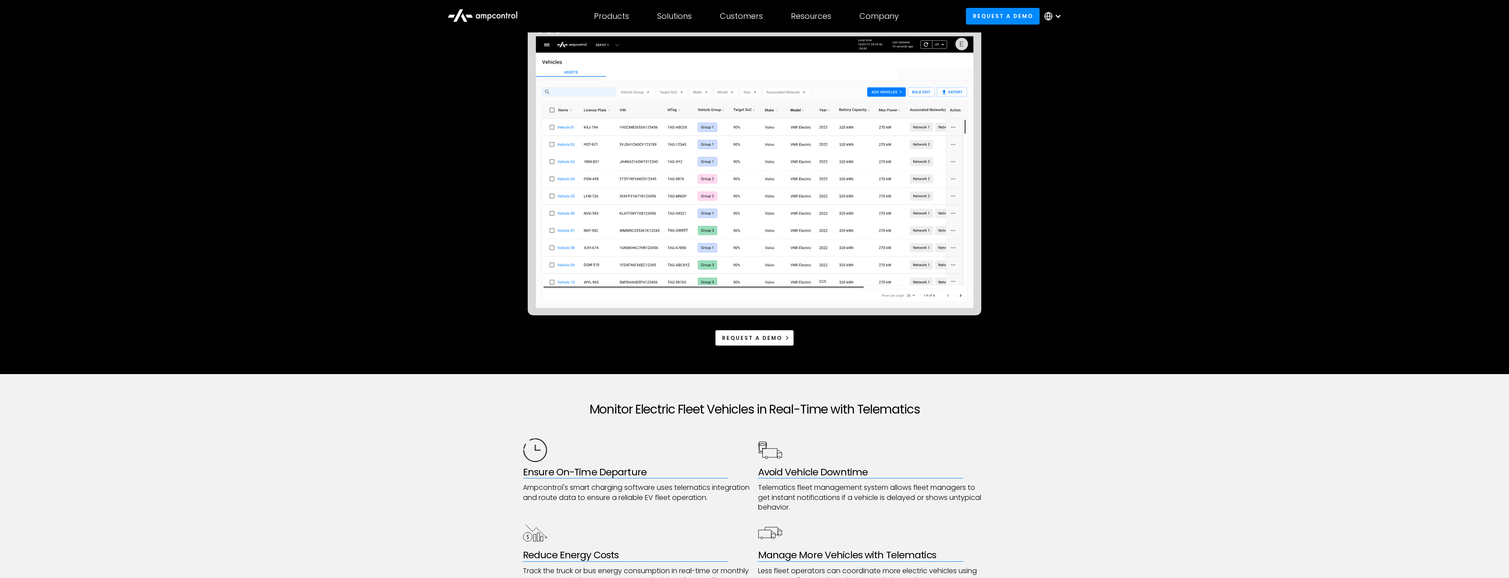
scroll to position [0, 0]
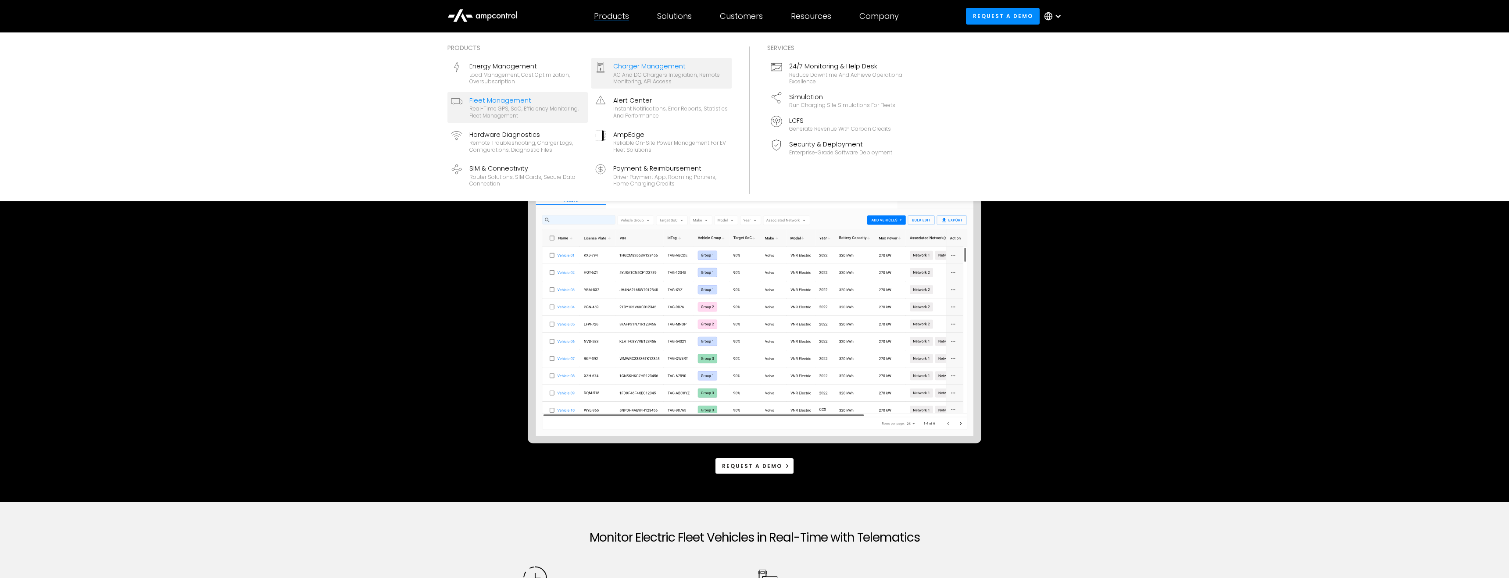
click at [673, 82] on div "AC and DC chargers integration, remote monitoring, API access" at bounding box center [670, 79] width 115 height 14
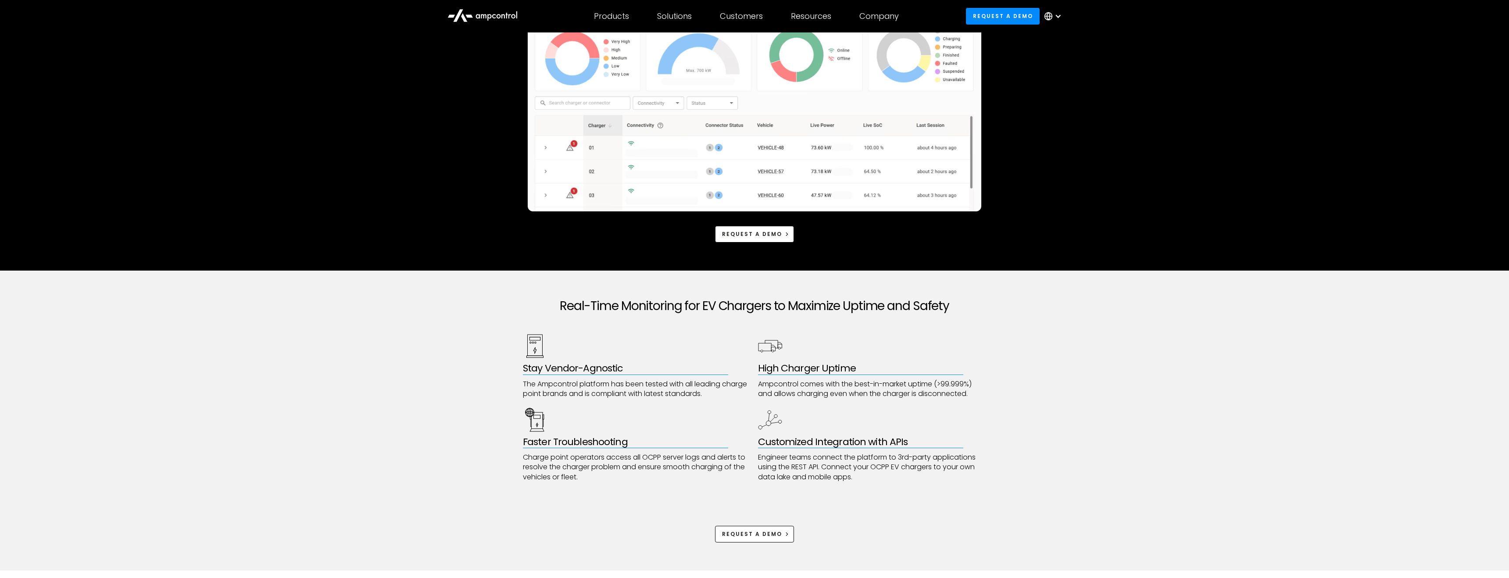
scroll to position [256, 0]
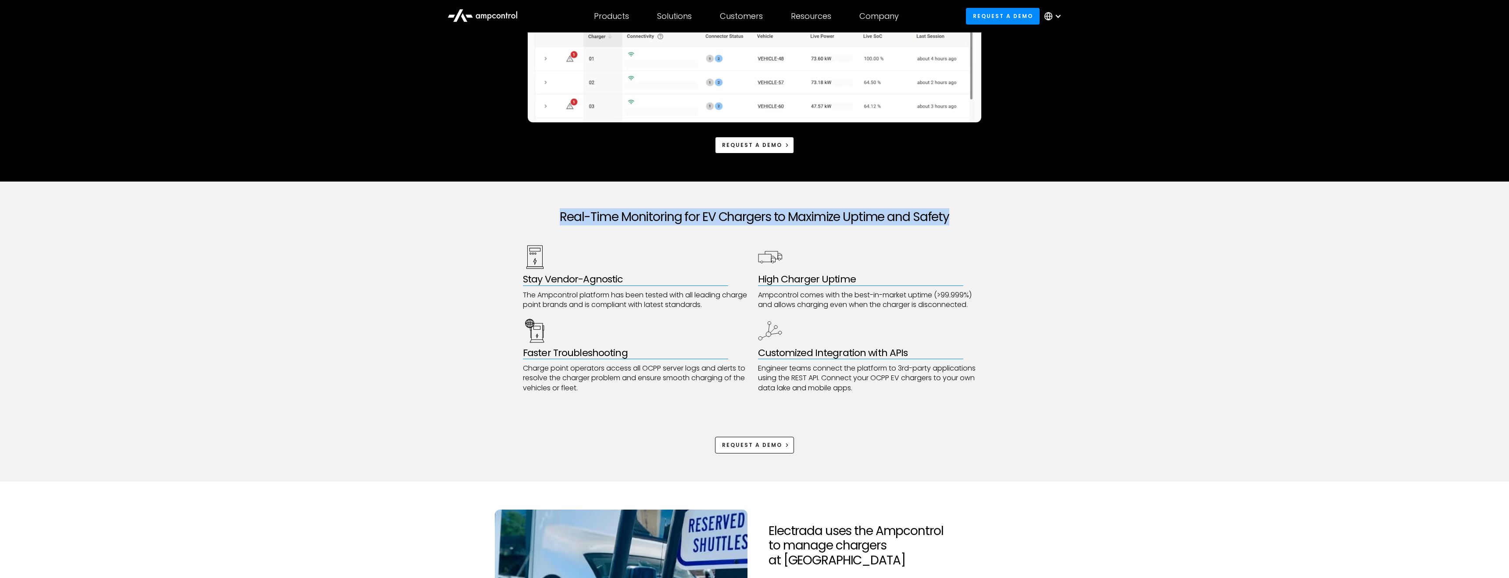
drag, startPoint x: 568, startPoint y: 204, endPoint x: 710, endPoint y: 245, distance: 146.9
click at [710, 245] on div "Real-Time Monitoring for EV Chargers to Maximize Uptime and Safety Stay Vendor-…" at bounding box center [754, 332] width 463 height 300
click at [698, 273] on div "Stay Vendor-Agnostic The Ampcontrol platform has been tested with all leading c…" at bounding box center [637, 277] width 229 height 65
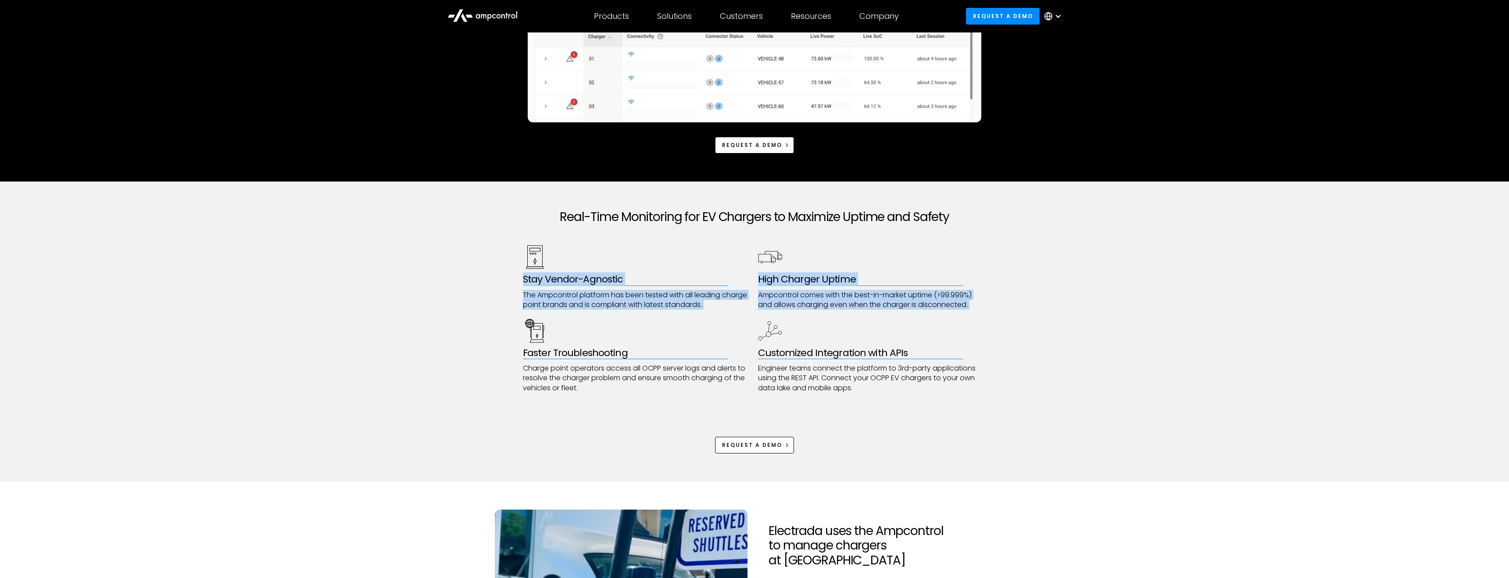
drag, startPoint x: 698, startPoint y: 273, endPoint x: 792, endPoint y: 312, distance: 102.3
click at [792, 312] on div "Stay Vendor-Agnostic The Ampcontrol platform has been tested with all leading c…" at bounding box center [754, 319] width 463 height 148
click at [835, 322] on div "Customized Integration with APIs Engineer teams connect the platform to 3rd-par…" at bounding box center [872, 356] width 229 height 75
drag, startPoint x: 765, startPoint y: 286, endPoint x: 817, endPoint y: 312, distance: 57.9
click at [817, 312] on div "Stay Vendor-Agnostic The Ampcontrol platform has been tested with all leading c…" at bounding box center [754, 319] width 463 height 148
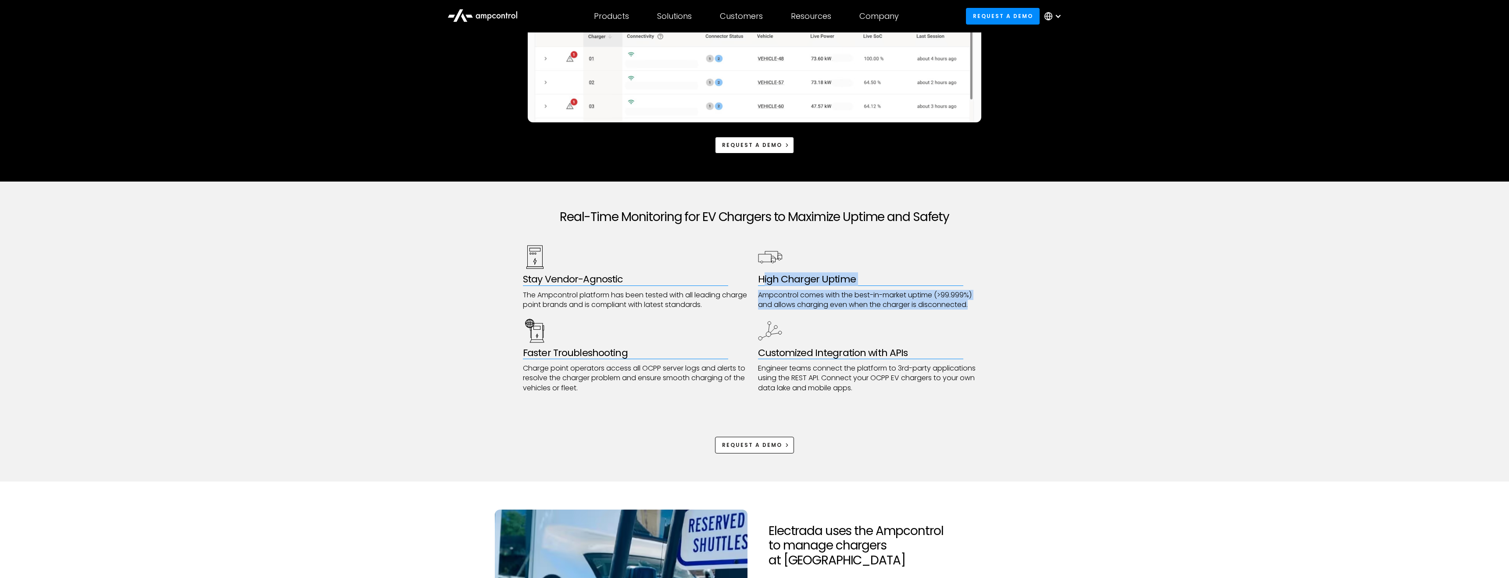
click at [639, 354] on h3 "Faster Troubleshooting" at bounding box center [637, 353] width 229 height 11
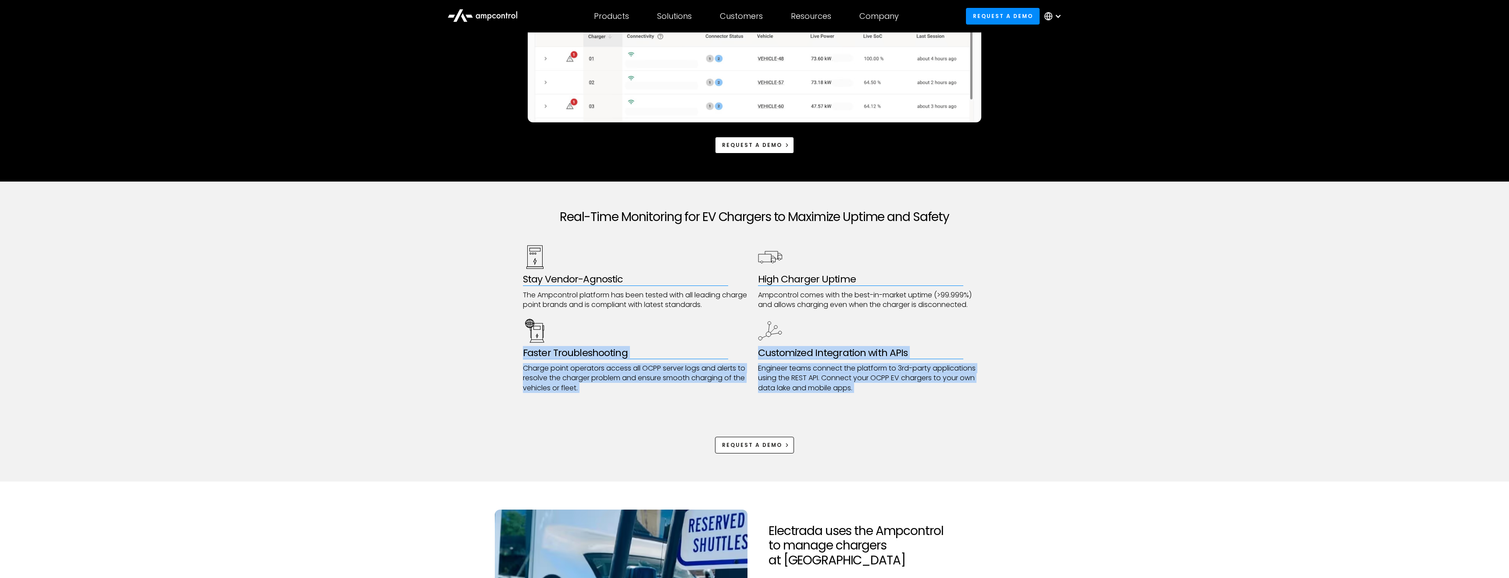
drag, startPoint x: 617, startPoint y: 342, endPoint x: 685, endPoint y: 397, distance: 86.8
click at [685, 397] on div "Real-Time Monitoring for EV Chargers to Maximize Uptime and Safety Stay Vendor-…" at bounding box center [754, 332] width 463 height 300
click at [696, 397] on div "Real-Time Monitoring for EV Chargers to Maximize Uptime and Safety Stay Vendor-…" at bounding box center [754, 332] width 463 height 300
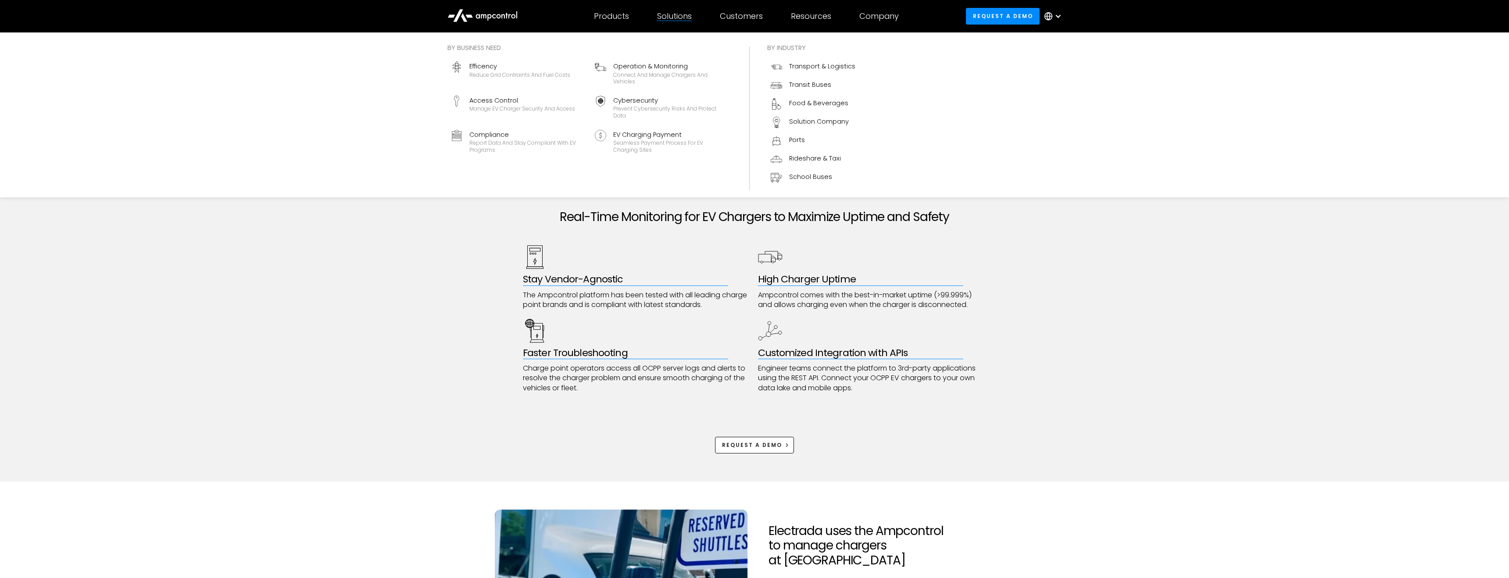
click at [681, 11] on div "Solutions" at bounding box center [674, 16] width 35 height 10
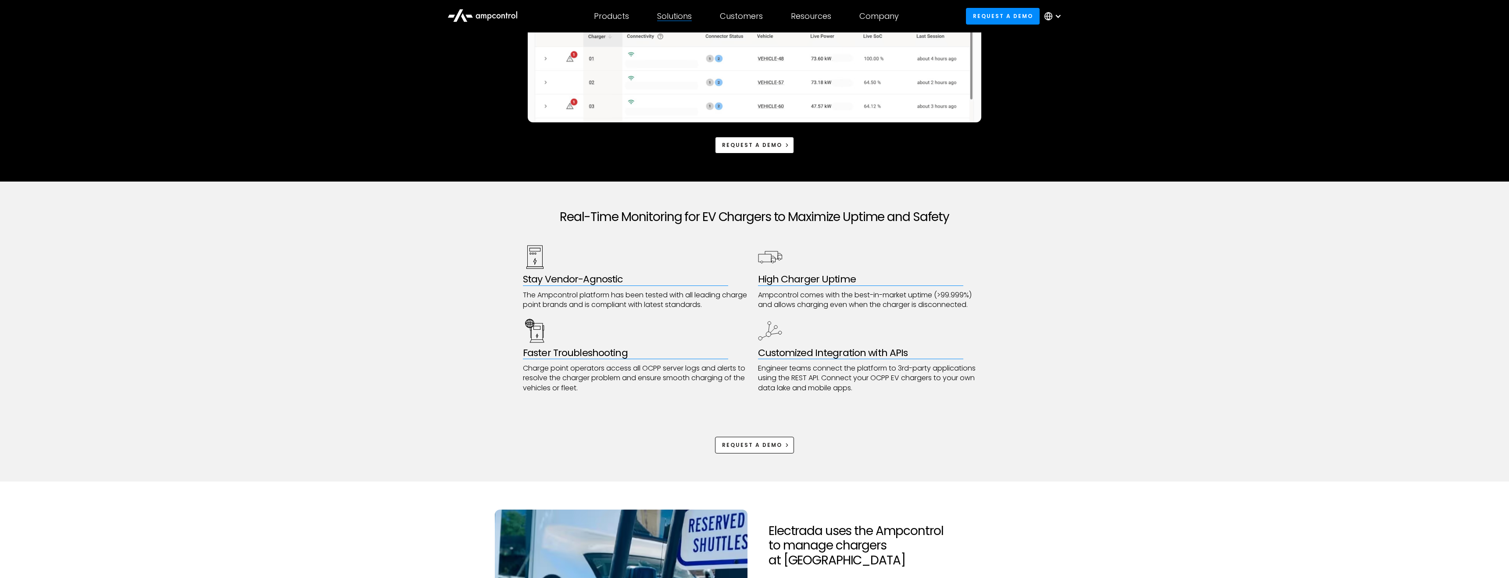
click at [681, 12] on div "Solutions" at bounding box center [674, 16] width 35 height 10
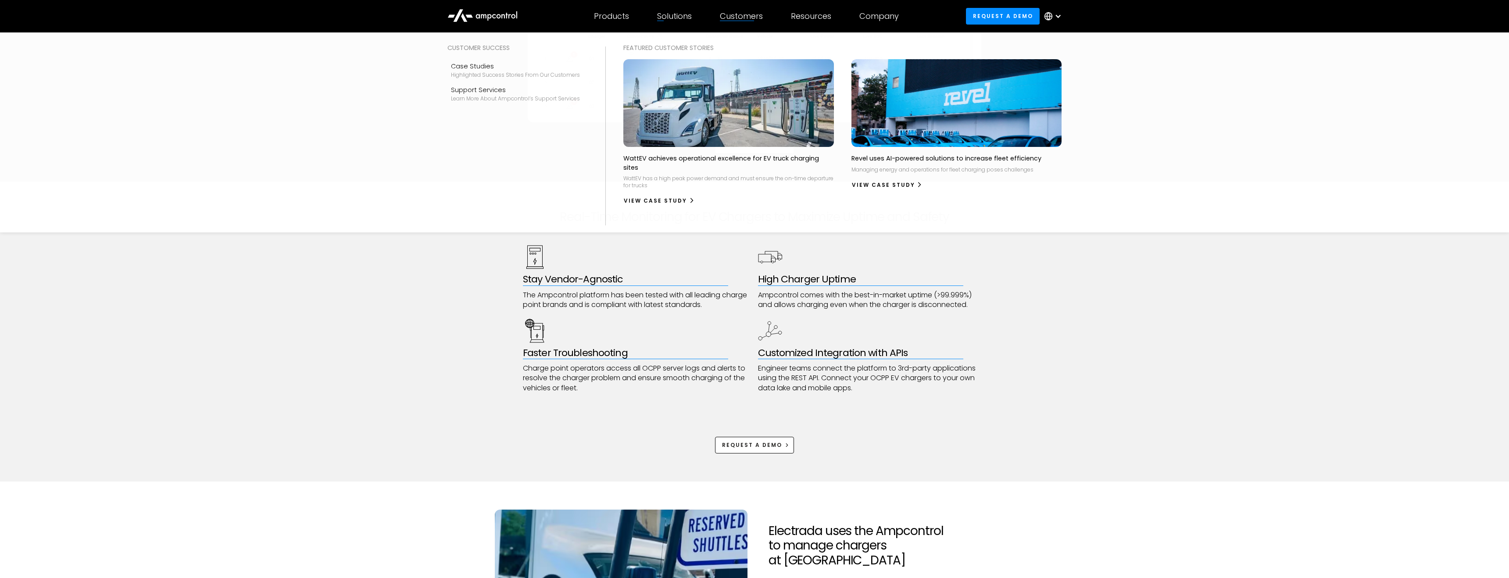
click at [749, 18] on div "Customers" at bounding box center [741, 16] width 43 height 10
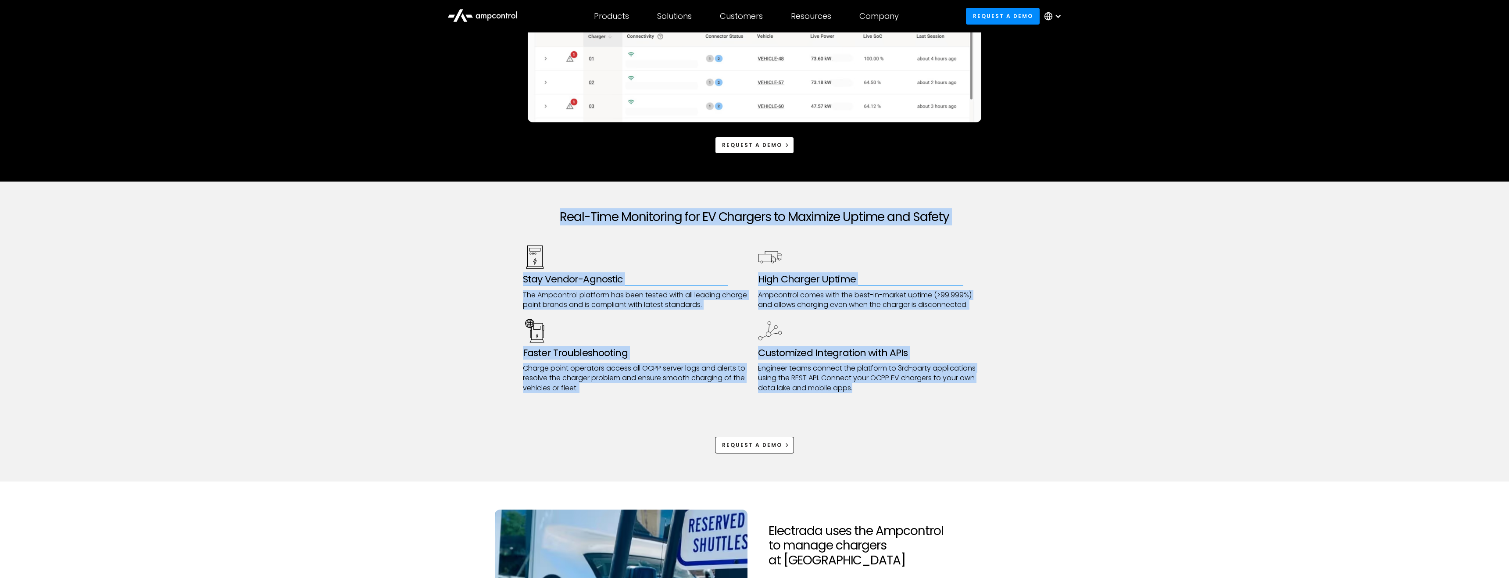
drag, startPoint x: 555, startPoint y: 206, endPoint x: 871, endPoint y: 387, distance: 364.1
click at [871, 387] on div "Real-Time Monitoring for EV Chargers to Maximize Uptime and Safety Stay Vendor-…" at bounding box center [754, 332] width 463 height 300
click at [871, 387] on p "Engineer teams connect the platform to 3rd-party applications using the REST AP…" at bounding box center [872, 378] width 229 height 29
drag, startPoint x: 871, startPoint y: 387, endPoint x: 558, endPoint y: 208, distance: 360.2
click at [558, 208] on div "Real-Time Monitoring for EV Chargers to Maximize Uptime and Safety Stay Vendor-…" at bounding box center [754, 332] width 463 height 300
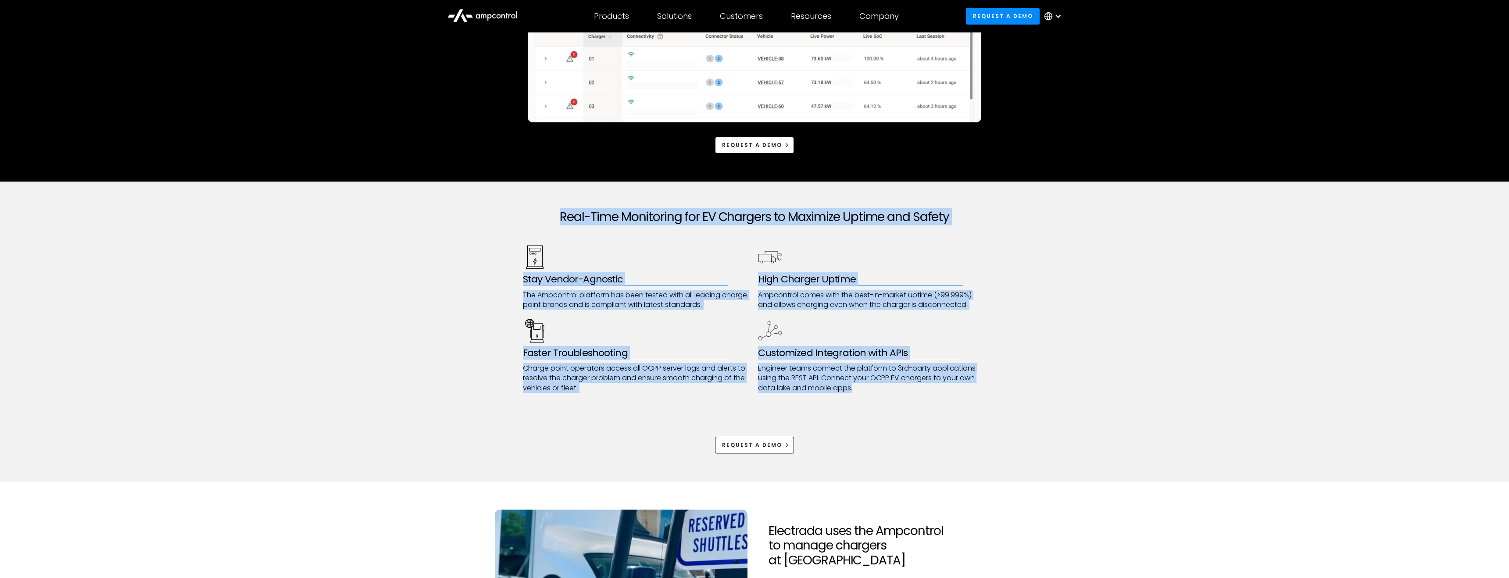
click at [528, 212] on h2 "Real-Time Monitoring for EV Chargers to Maximize Uptime and Safety" at bounding box center [754, 217] width 463 height 15
drag, startPoint x: 541, startPoint y: 210, endPoint x: 1019, endPoint y: 418, distance: 521.4
click at [1019, 418] on div "Real-Time Monitoring for EV Chargers to Maximize Uptime and Safety Stay Vendor-…" at bounding box center [754, 332] width 1509 height 300
drag, startPoint x: 892, startPoint y: 394, endPoint x: 539, endPoint y: 210, distance: 398.2
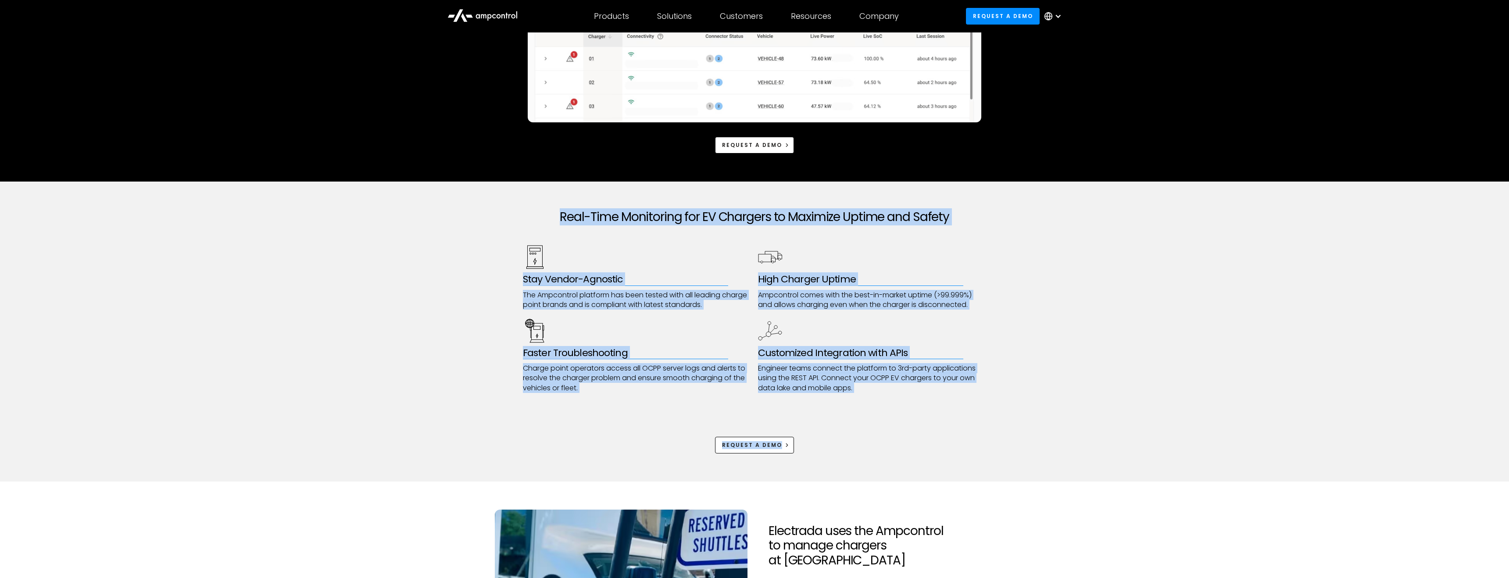
click at [539, 210] on div "Real-Time Monitoring for EV Chargers to Maximize Uptime and Safety Stay Vendor-…" at bounding box center [754, 332] width 463 height 300
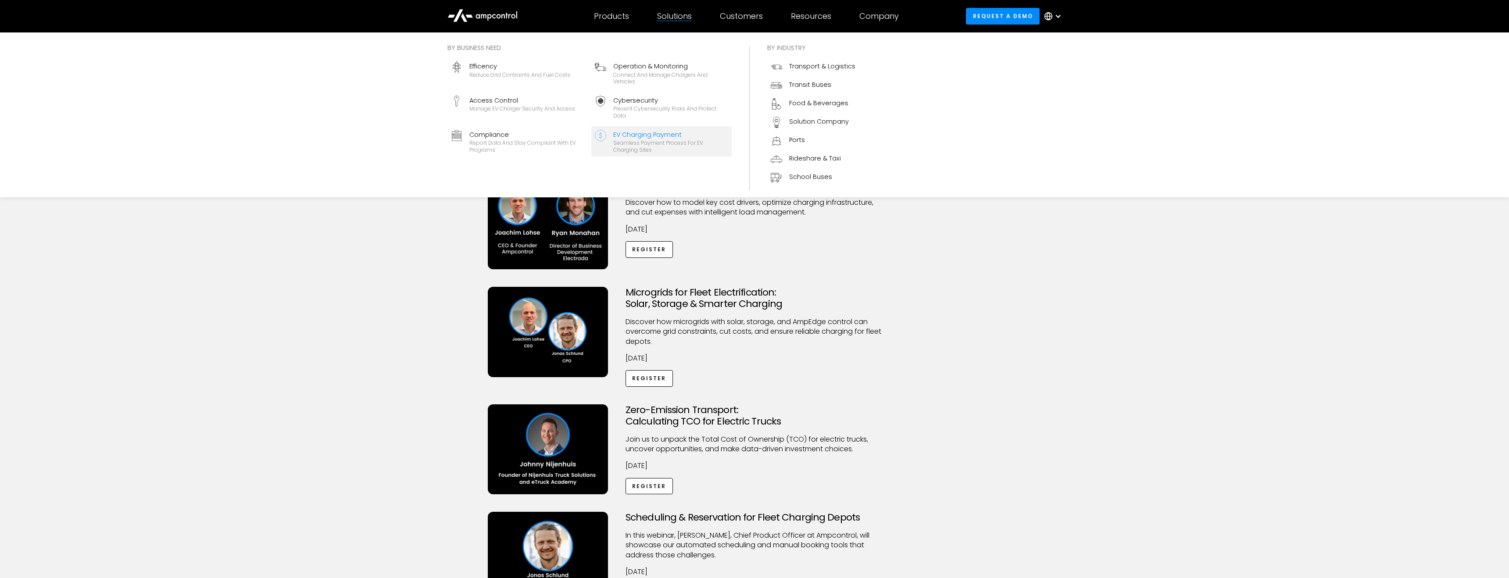
click at [669, 133] on div "EV Charging Payment" at bounding box center [670, 135] width 115 height 10
